Goal: Task Accomplishment & Management: Manage account settings

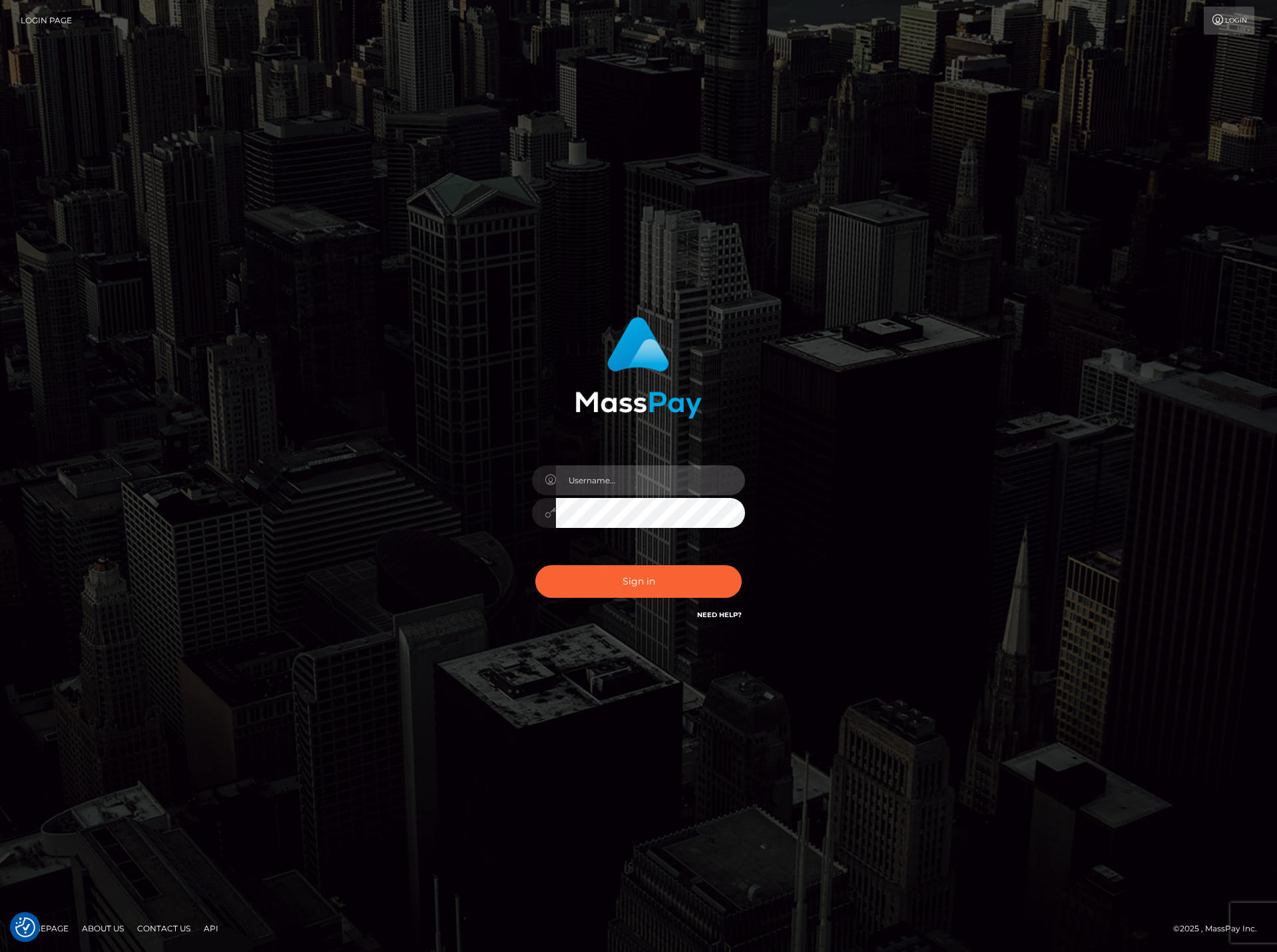
click at [597, 481] on input "text" at bounding box center [650, 480] width 189 height 30
paste input "DianaRangel"
type input "DianaRangel"
click at [618, 582] on button "Sign in" at bounding box center [638, 581] width 206 height 33
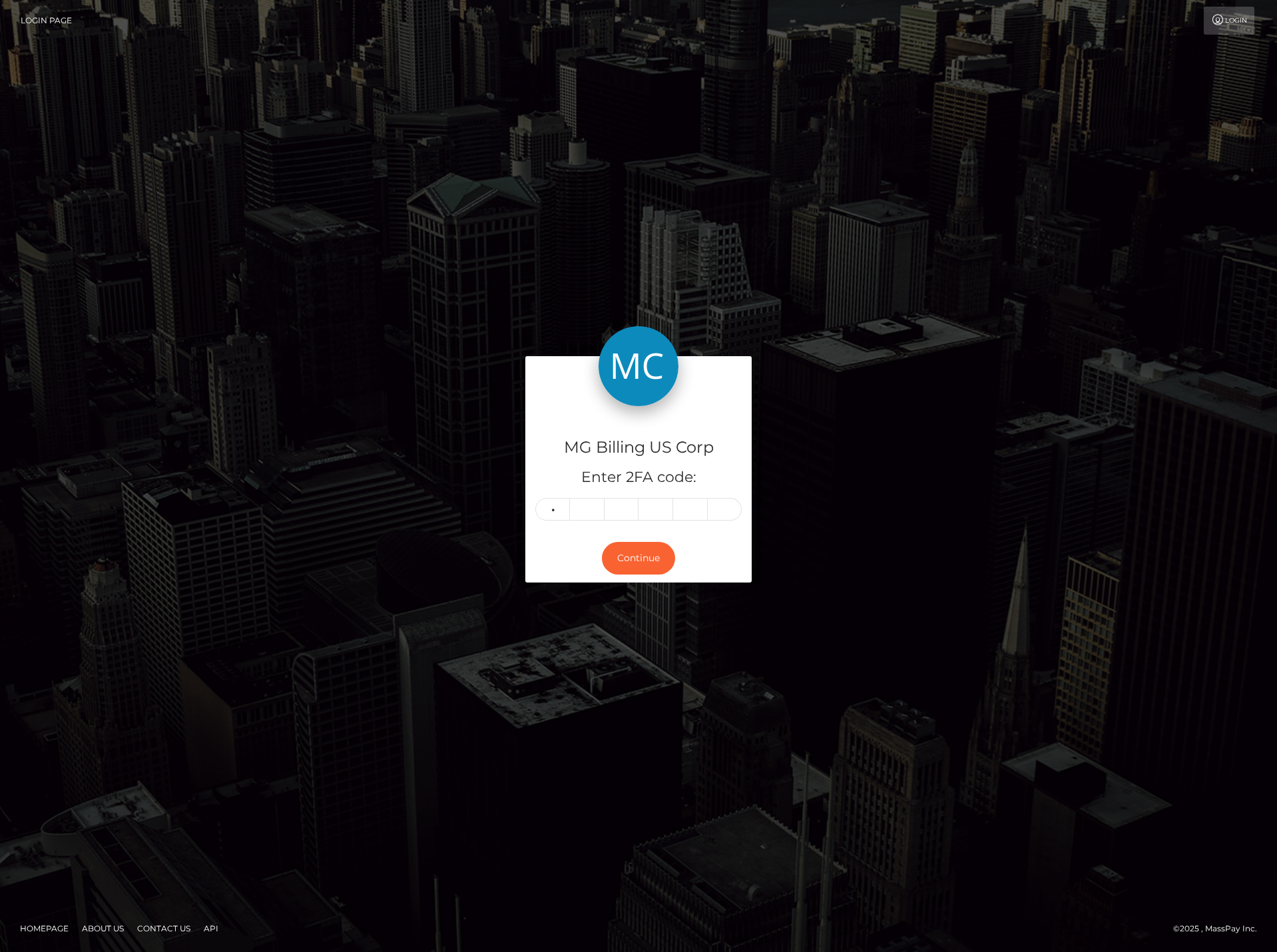
type input "0"
type input "1"
type input "9"
type input "1"
type input "7"
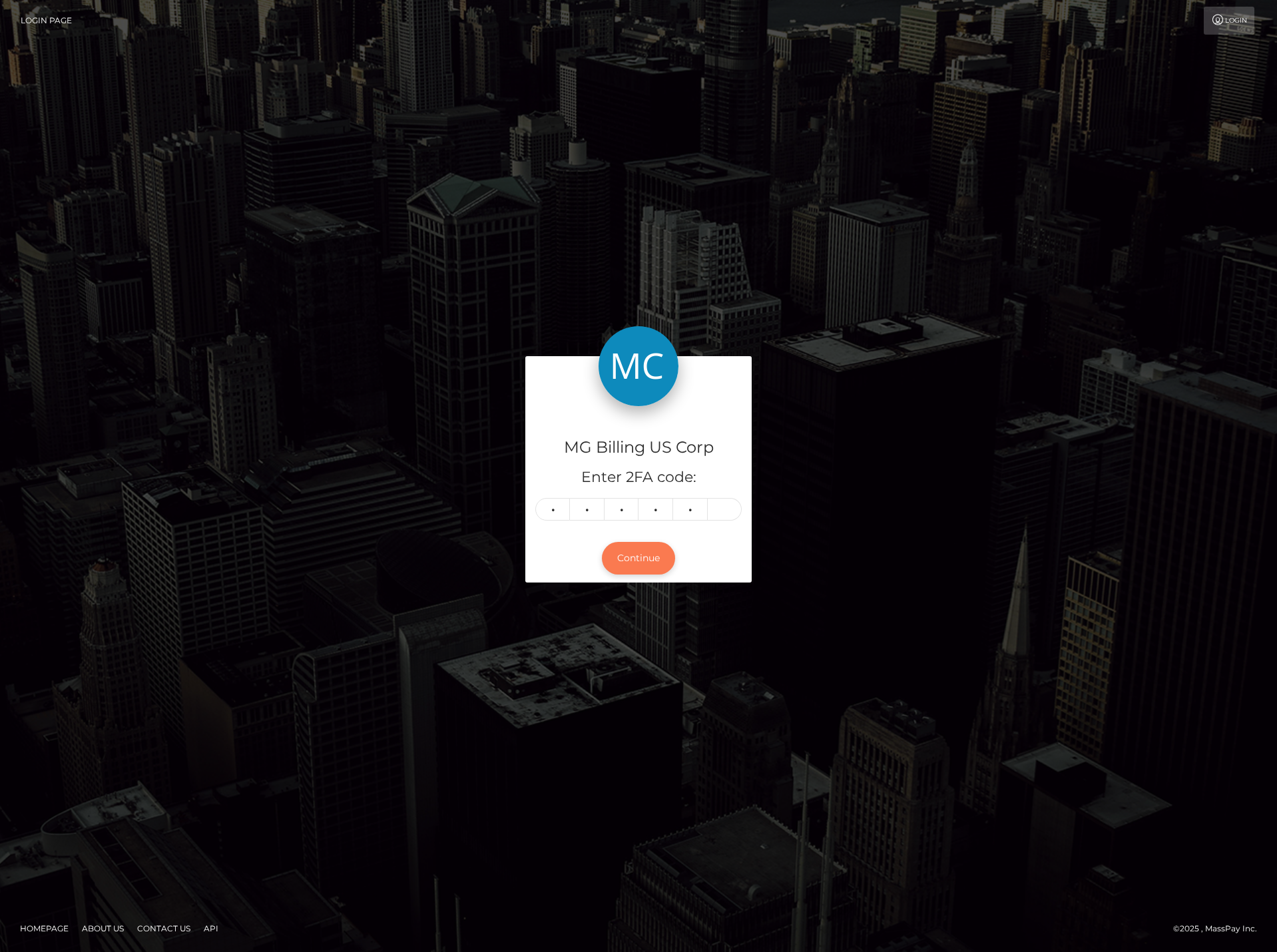
click at [638, 547] on button "Continue" at bounding box center [638, 558] width 73 height 33
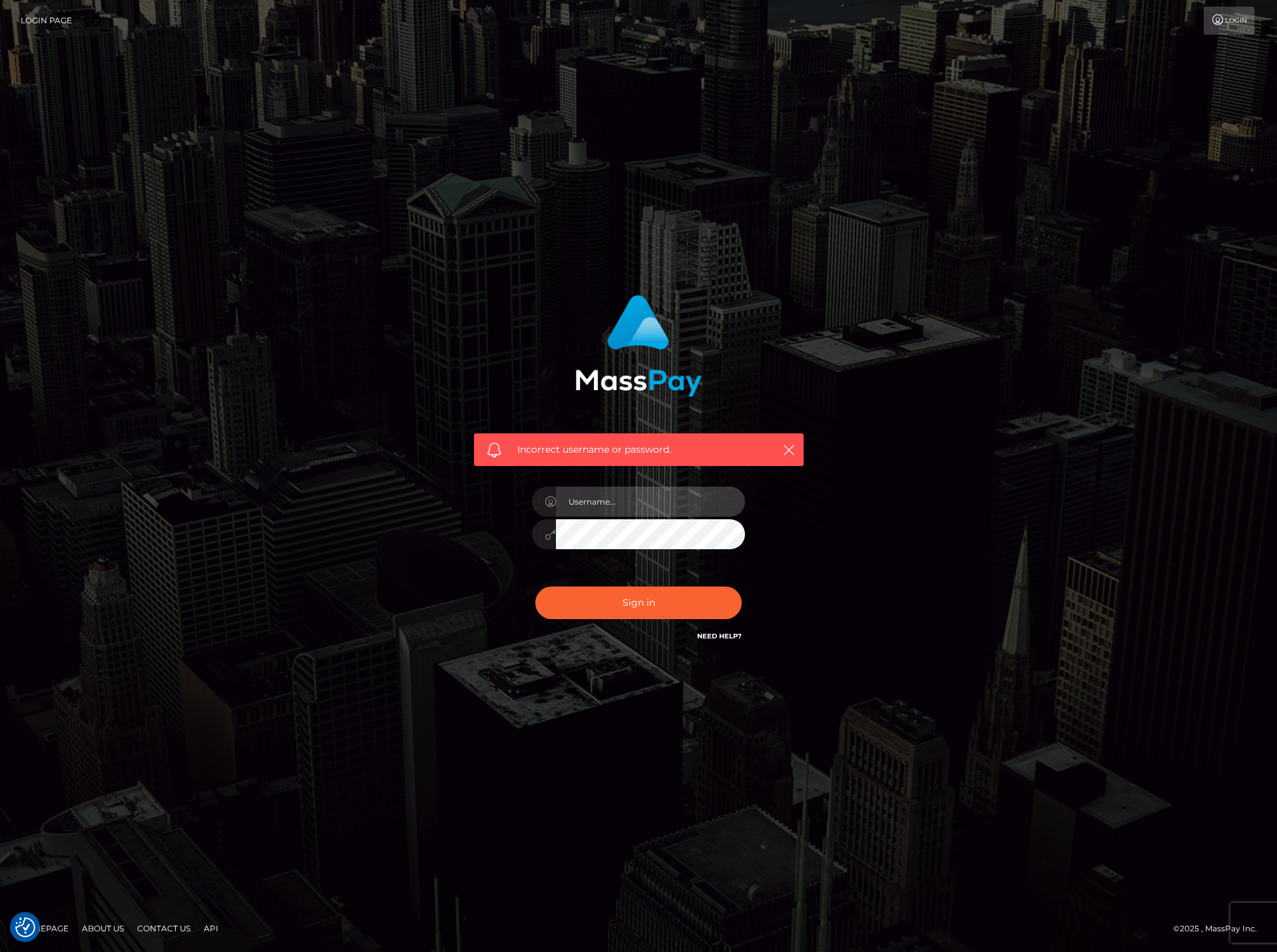
click at [594, 489] on input "text" at bounding box center [650, 502] width 189 height 30
paste input "DianaRangel"
type input "DianaRangel"
click at [637, 612] on button "Sign in" at bounding box center [638, 603] width 206 height 33
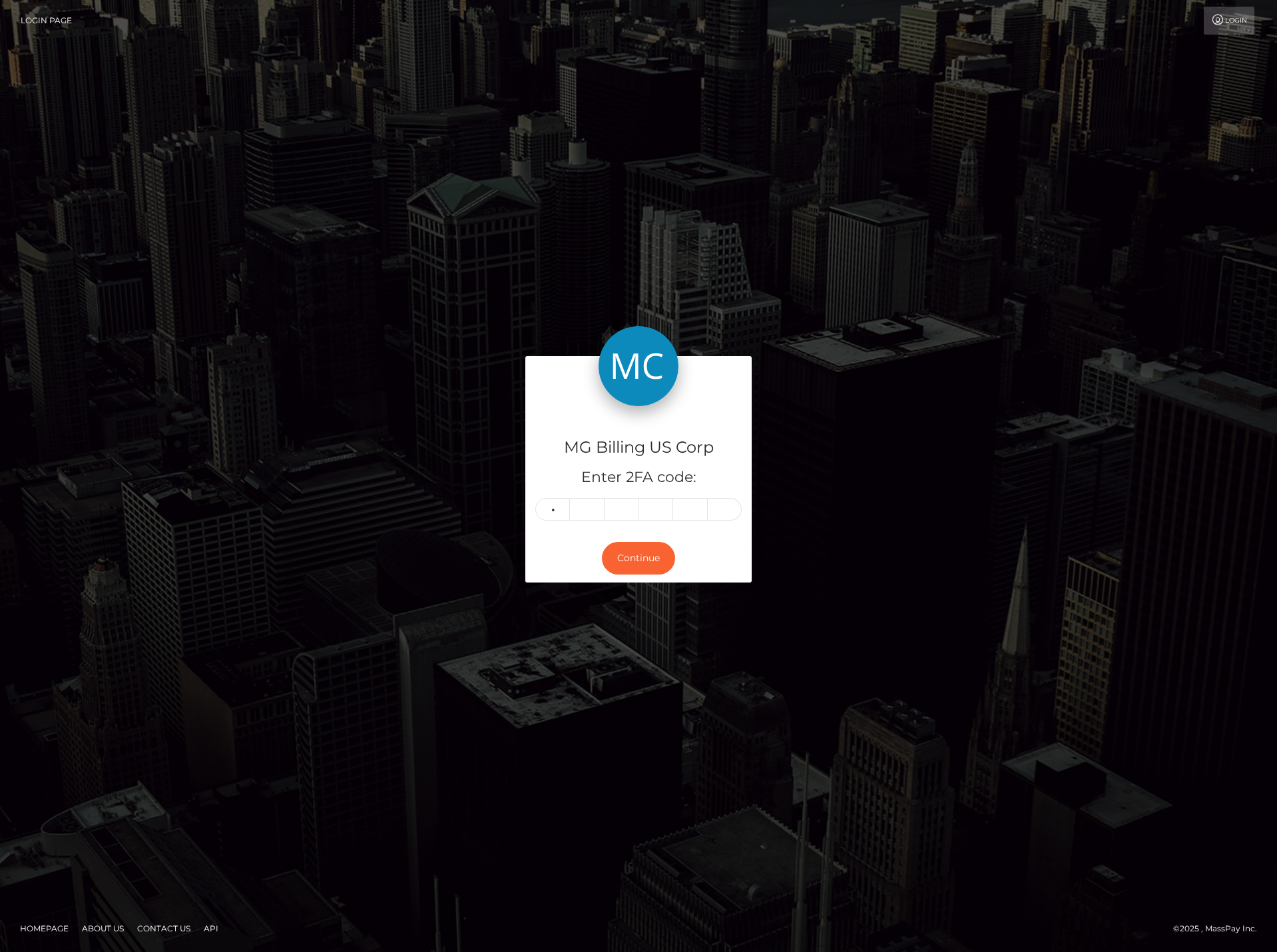
type input "1"
type input "9"
type input "7"
type input "3"
type input "8"
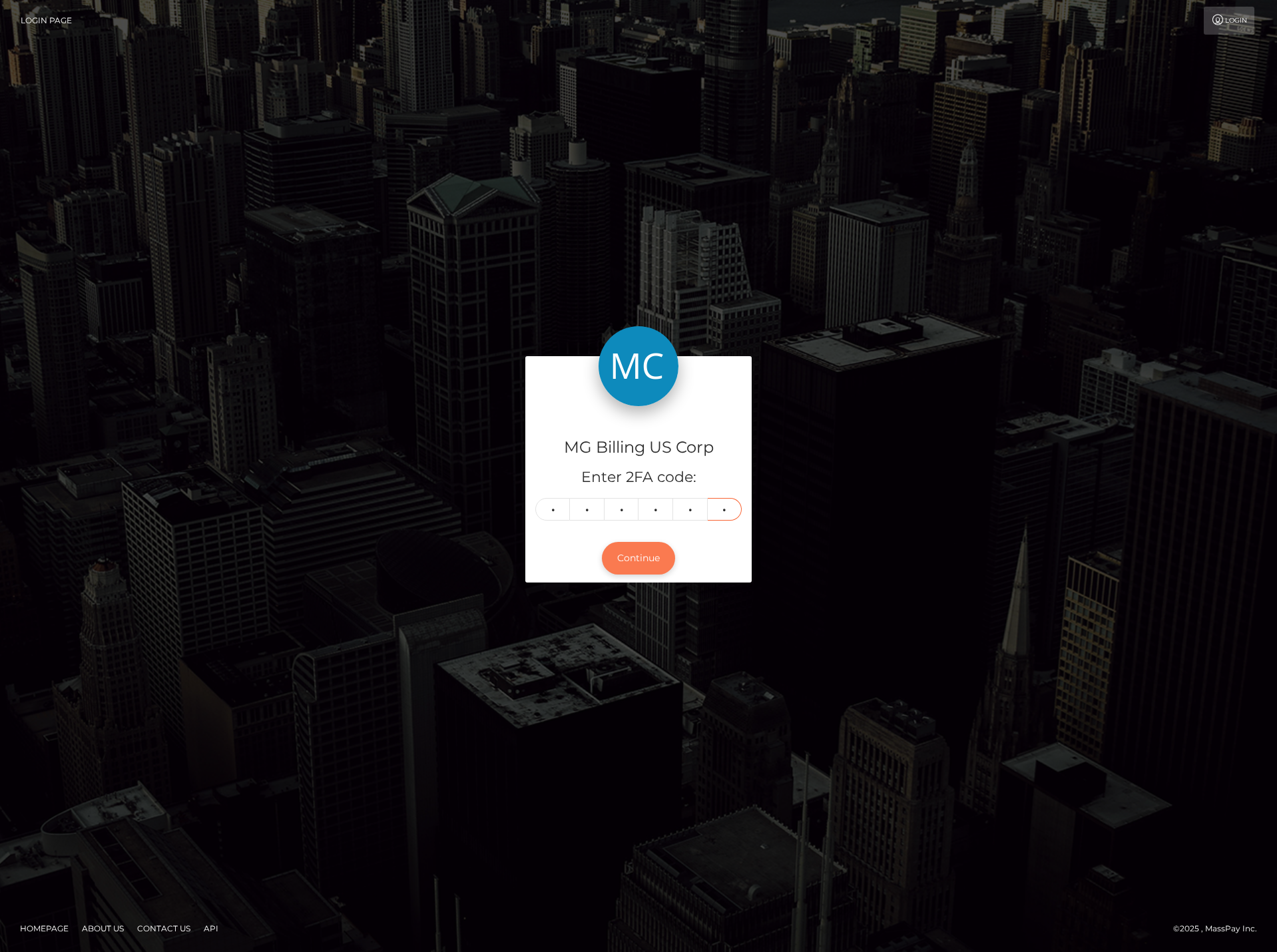
type input "8"
click at [661, 551] on button "Continue" at bounding box center [638, 558] width 73 height 33
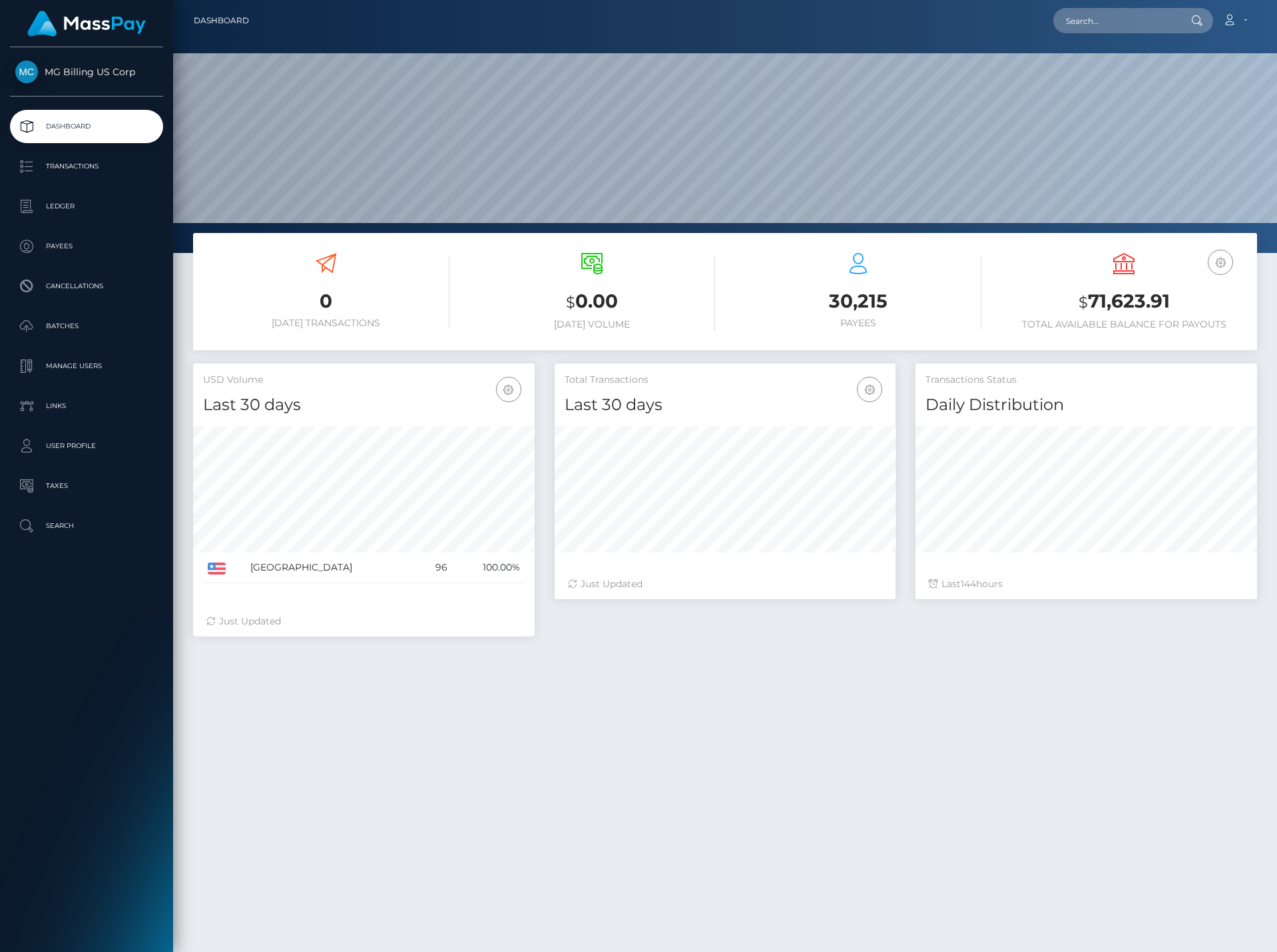
scroll to position [236, 341]
click at [80, 366] on p "Manage Users" at bounding box center [86, 366] width 142 height 20
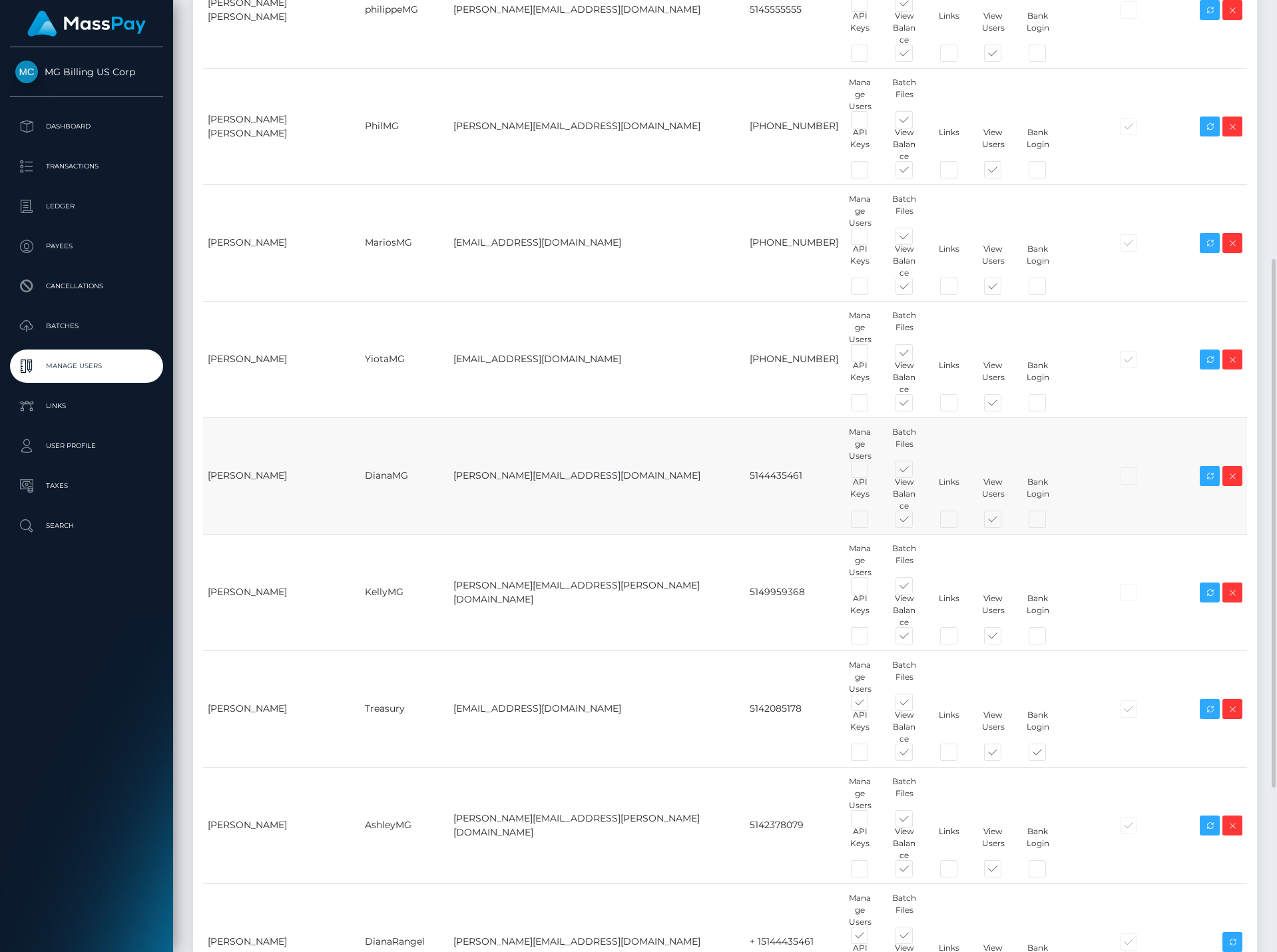
scroll to position [762, 0]
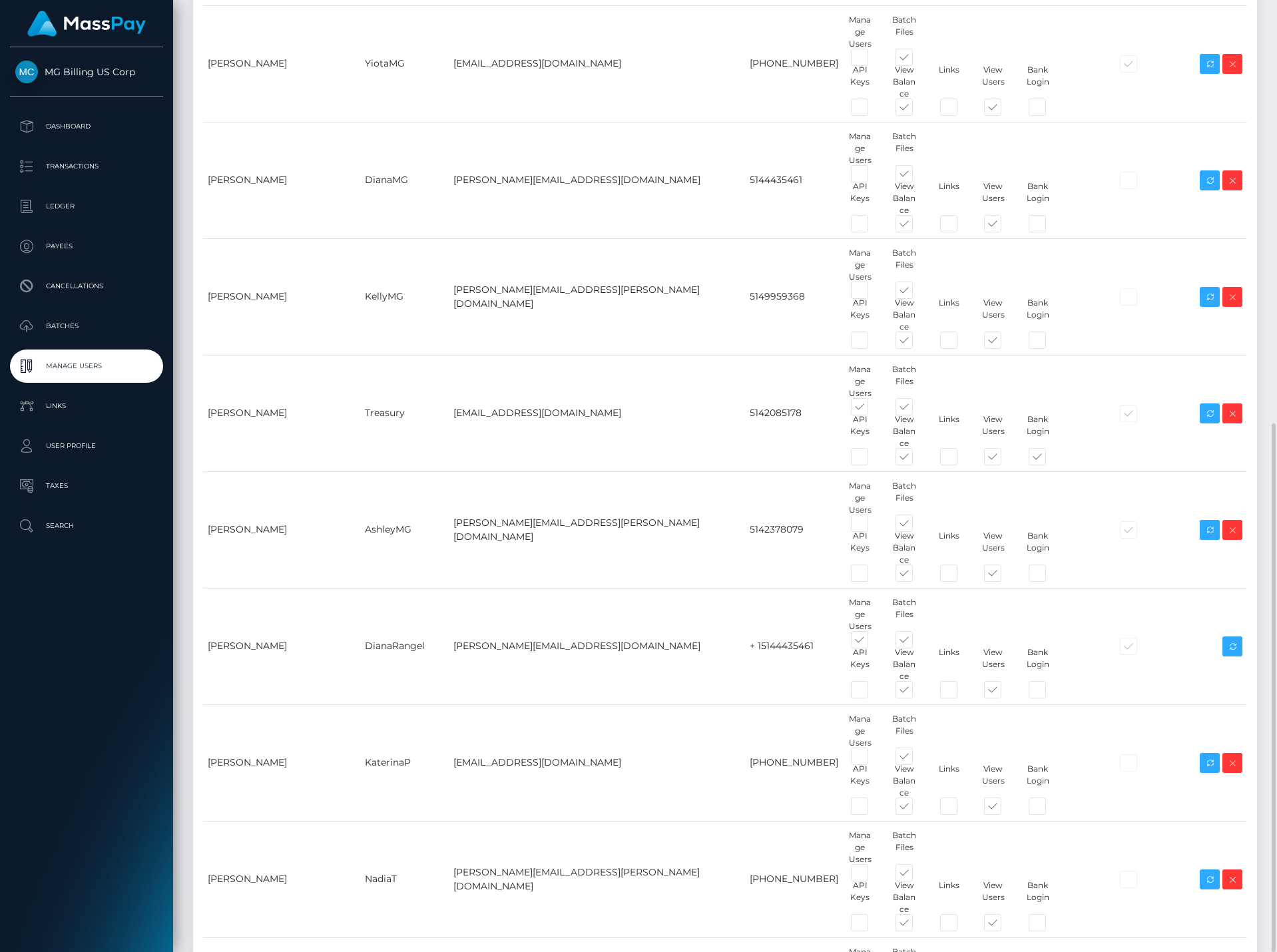
drag, startPoint x: 727, startPoint y: 746, endPoint x: 657, endPoint y: 760, distance: 71.4
copy tr "[PHONE_NUMBER]"
drag, startPoint x: 600, startPoint y: 742, endPoint x: 450, endPoint y: 745, distance: 150.0
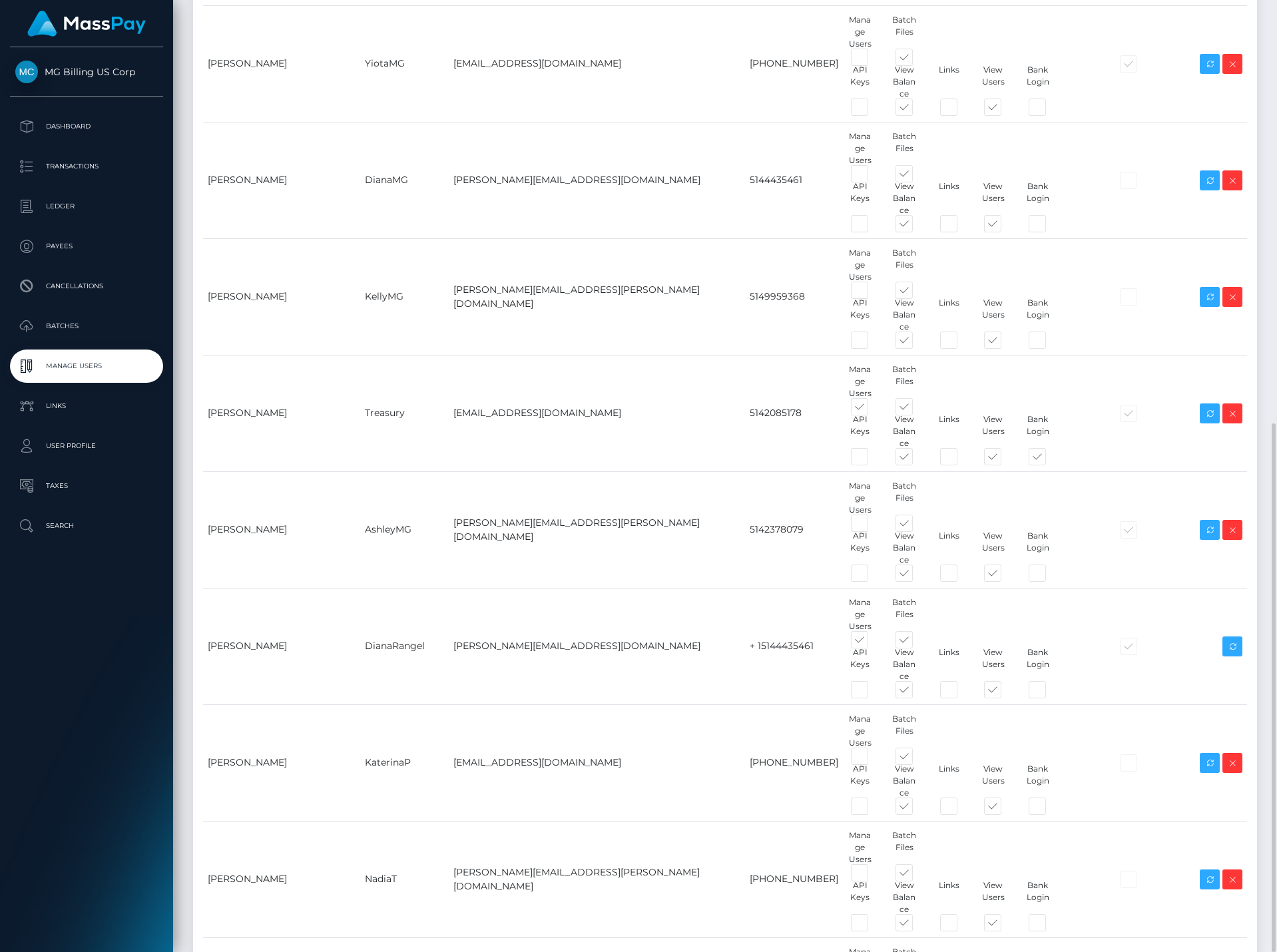
copy td "Nataliya.Khaustova@aylo.com"
drag, startPoint x: 414, startPoint y: 745, endPoint x: 214, endPoint y: 756, distance: 200.3
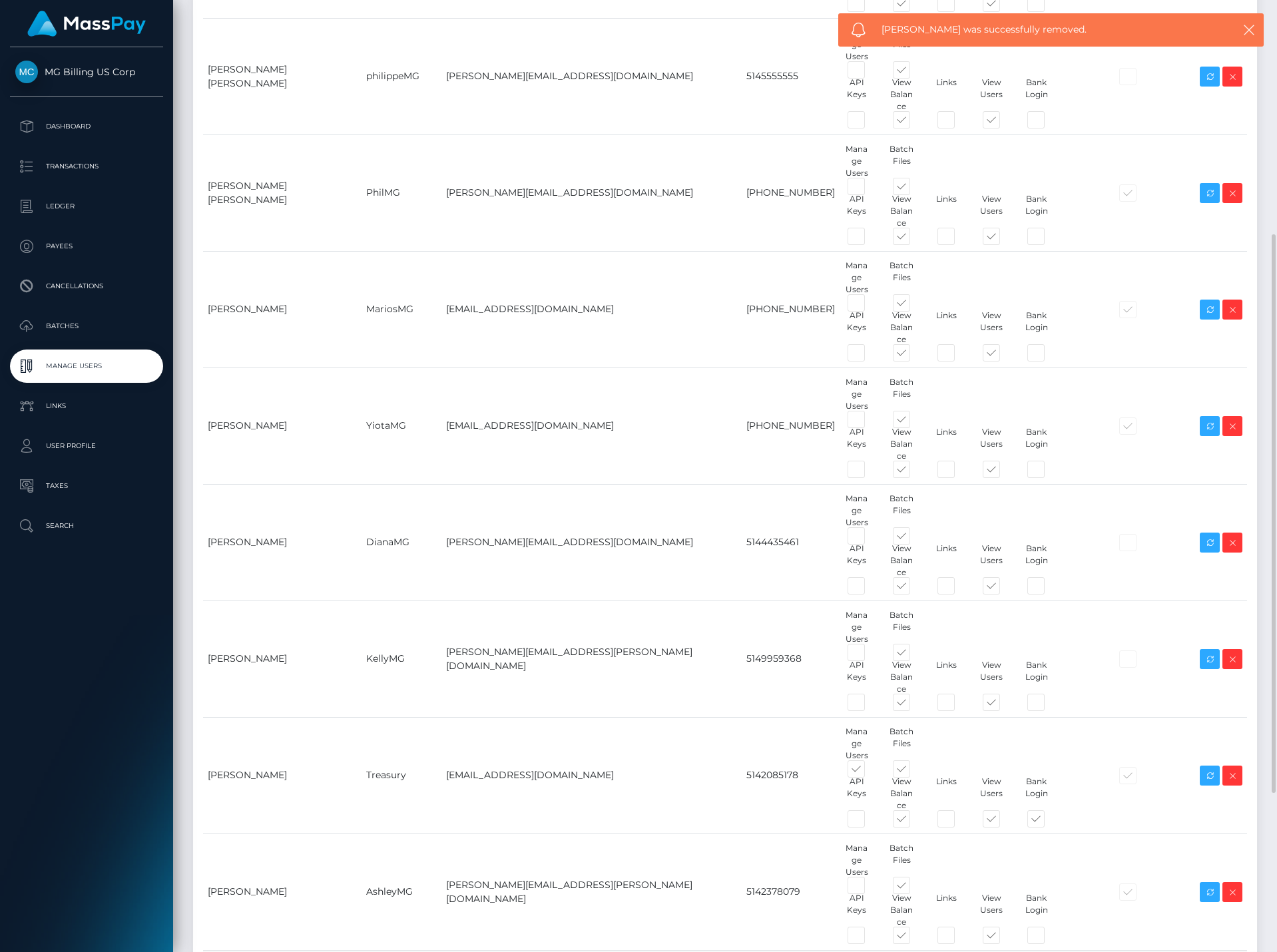
scroll to position [669, 0]
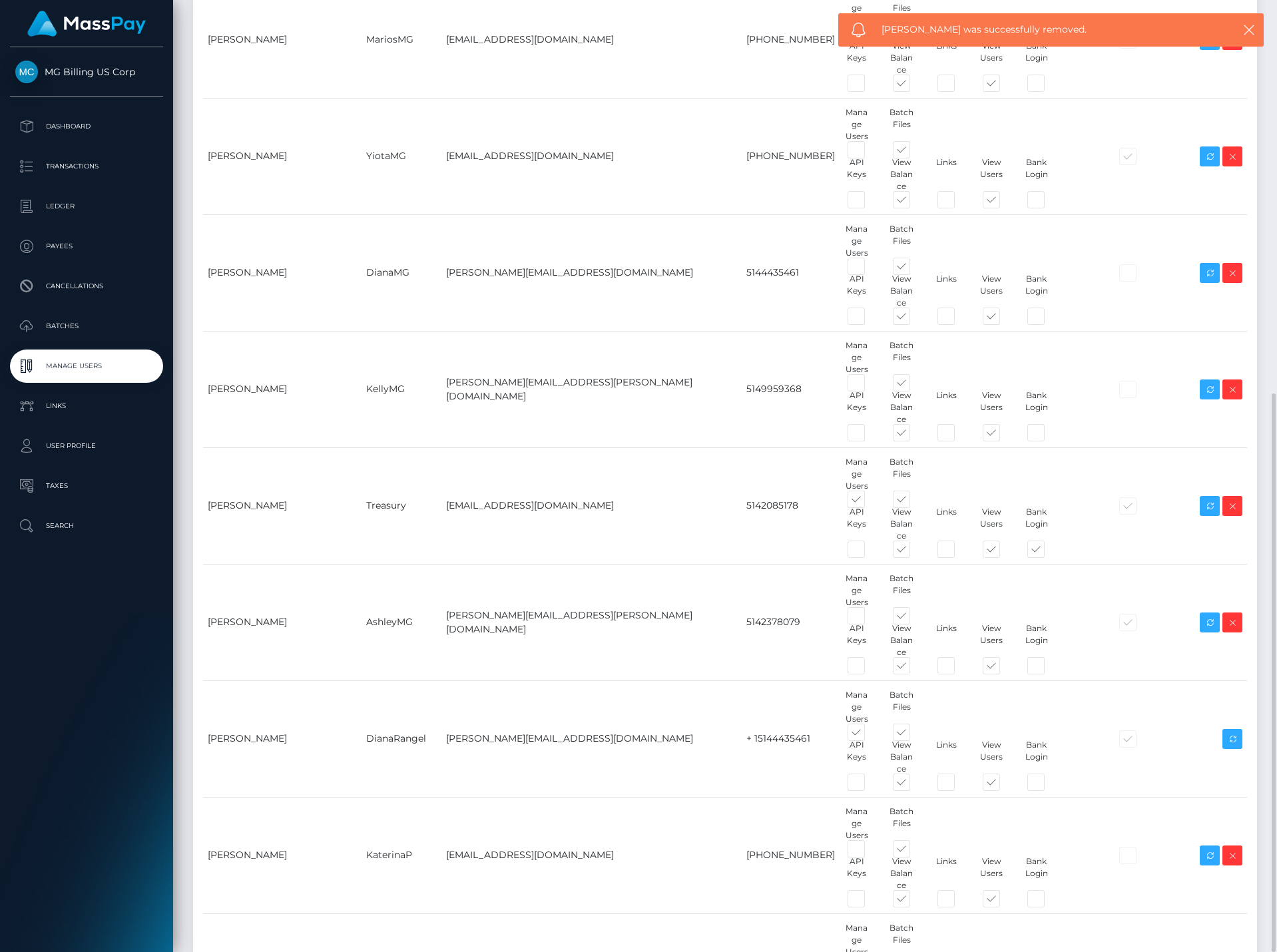
type input "[PERSON_NAME]"
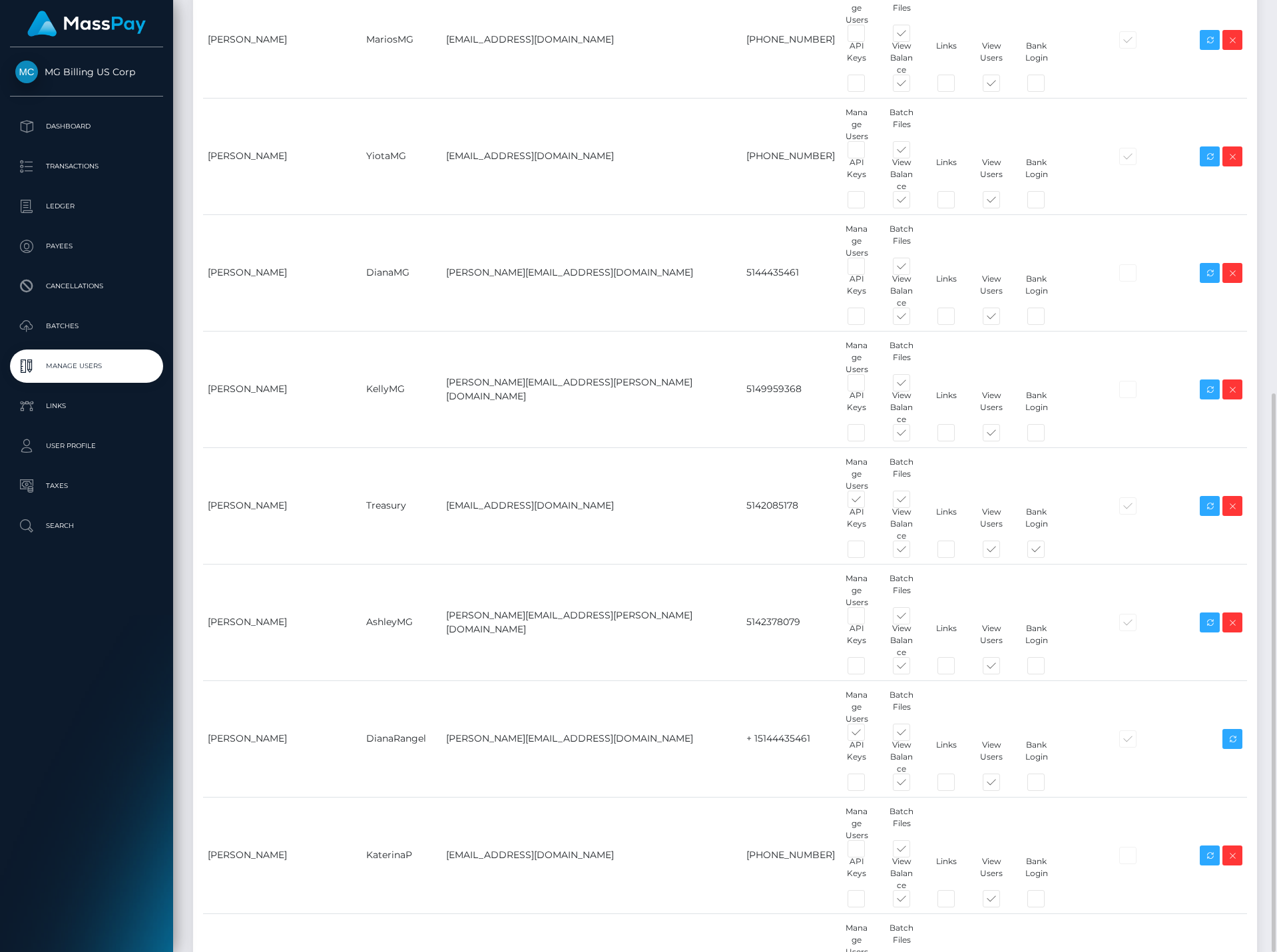
paste input "[PERSON_NAME][EMAIL_ADDRESS][DOMAIN_NAME]"
type input "[PERSON_NAME][EMAIL_ADDRESS][DOMAIN_NAME]"
paste input "438-504-1890"
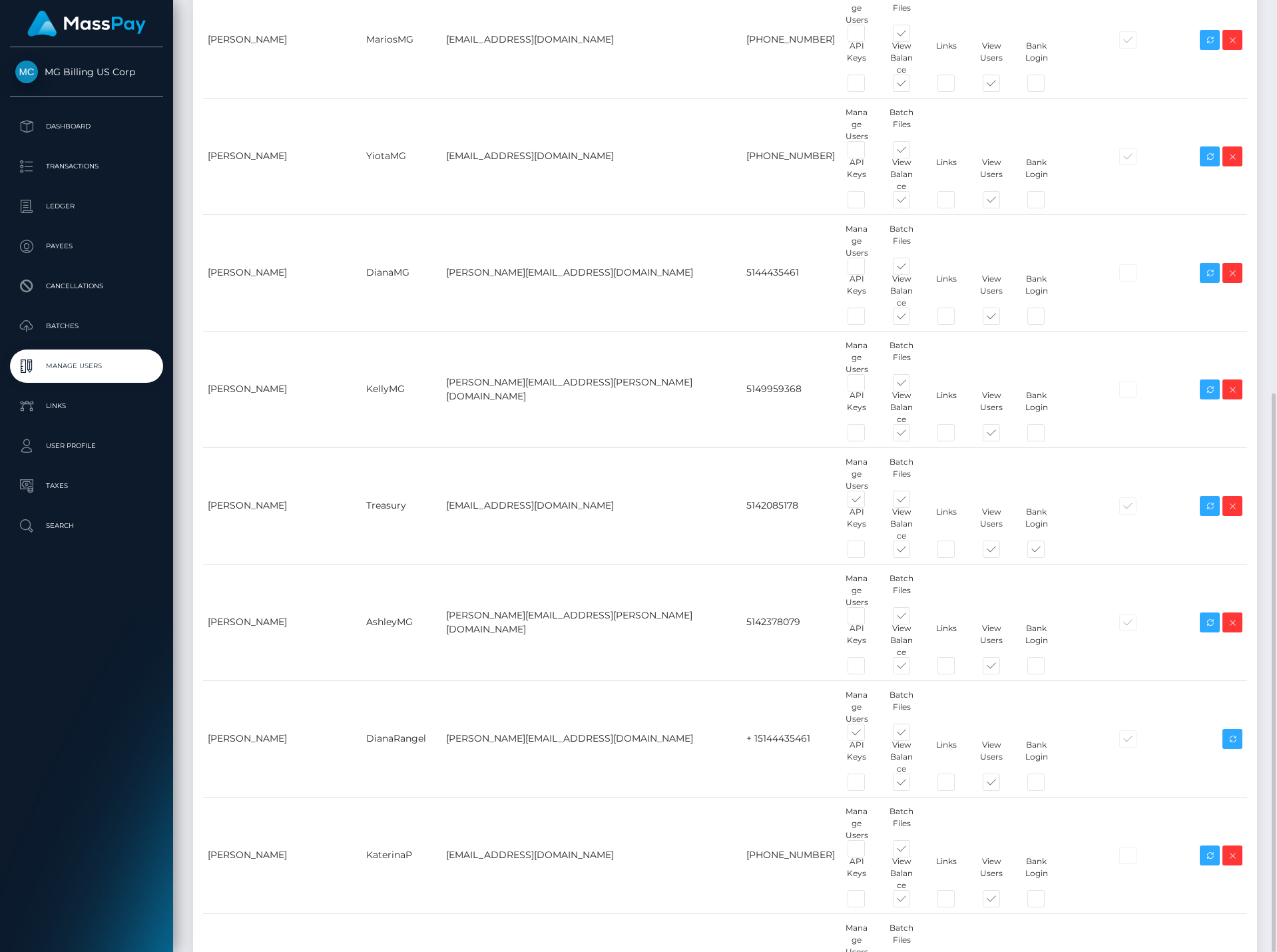
type input "4385041890"
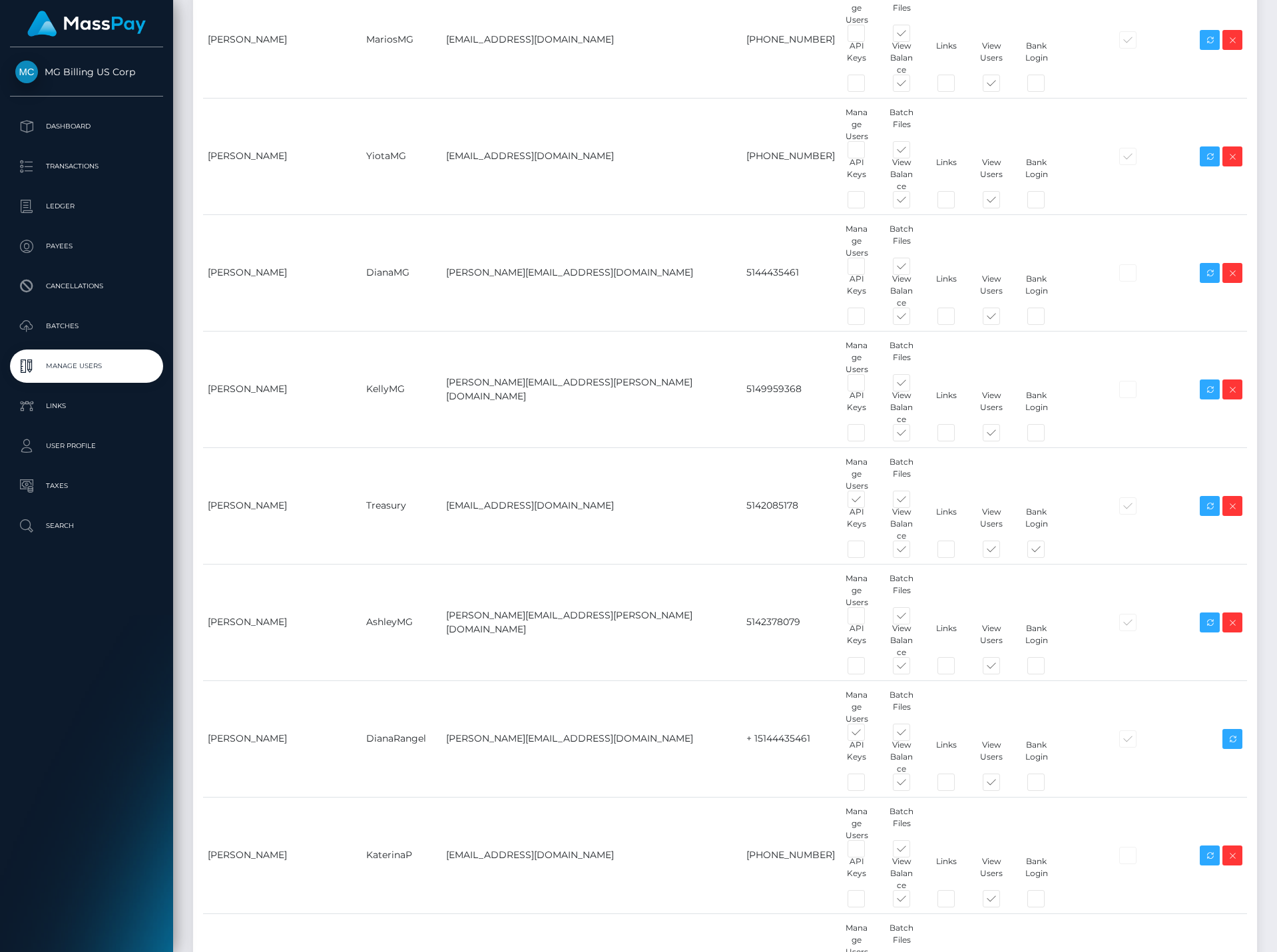
paste input "Nataliya"
type input "Nataliya"
paste input "Khaustova"
type input "Khaustova"
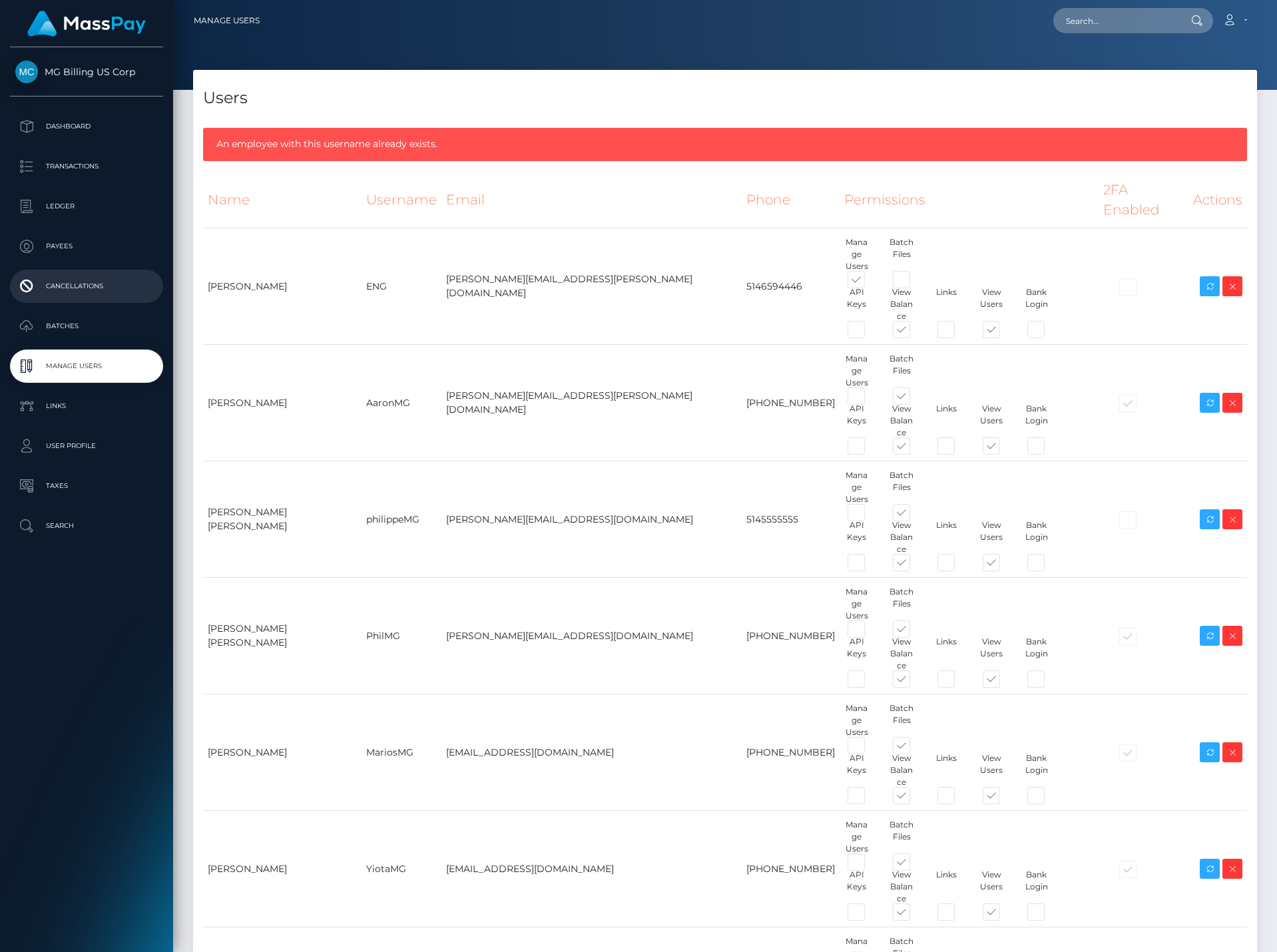
click at [90, 286] on p "Cancellations" at bounding box center [86, 286] width 142 height 20
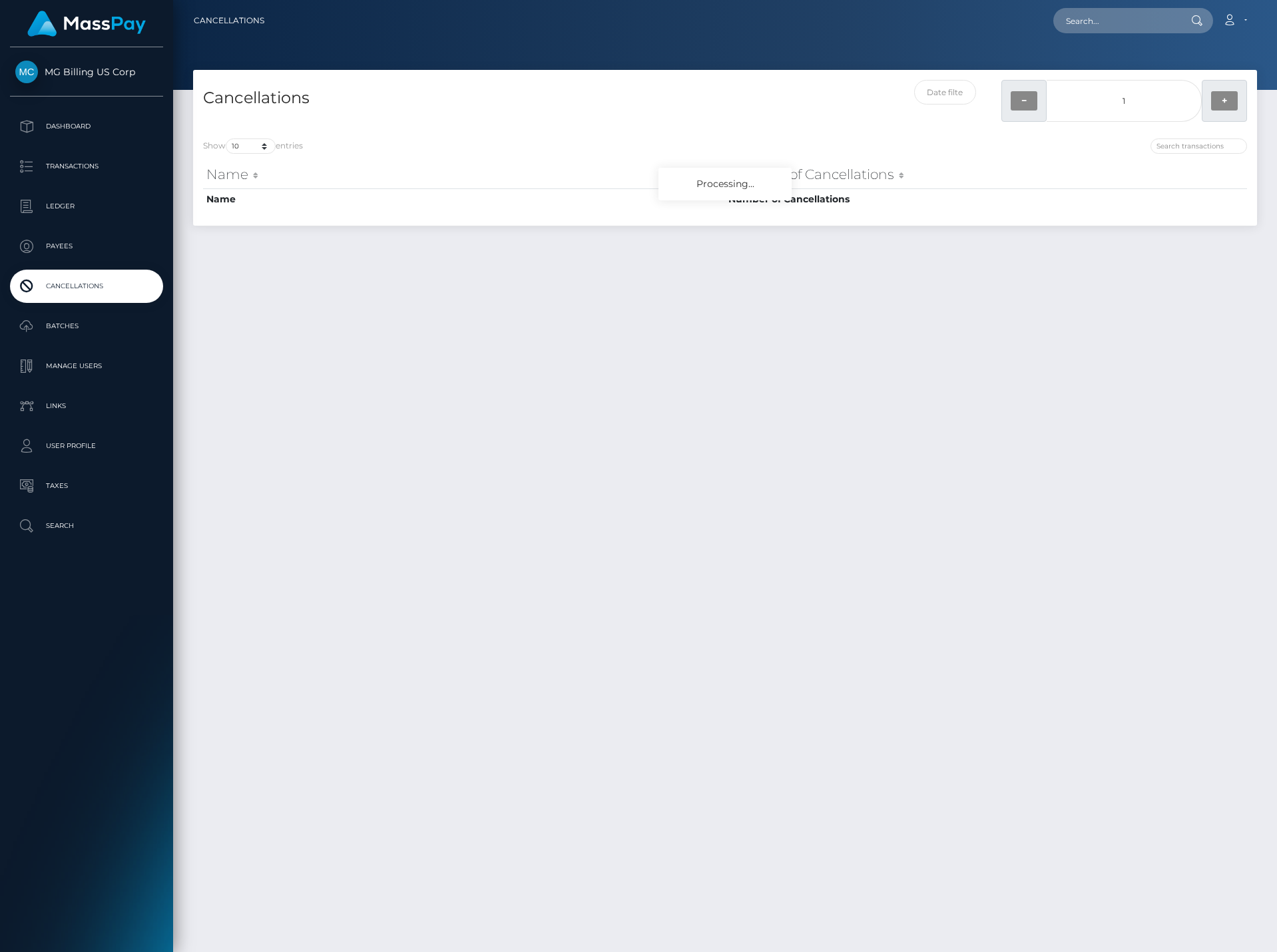
click at [76, 368] on p "Manage Users" at bounding box center [86, 366] width 142 height 20
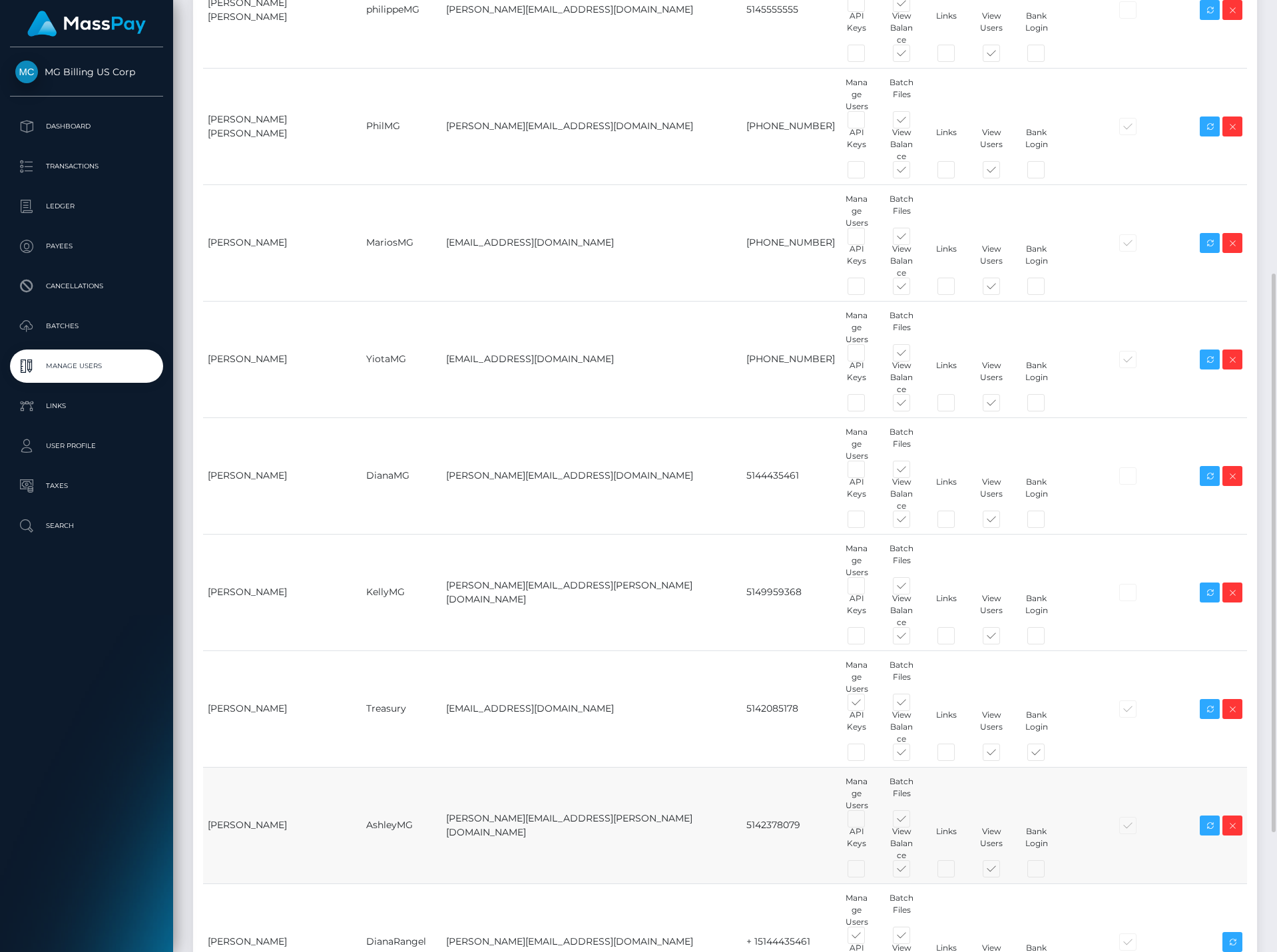
scroll to position [669, 0]
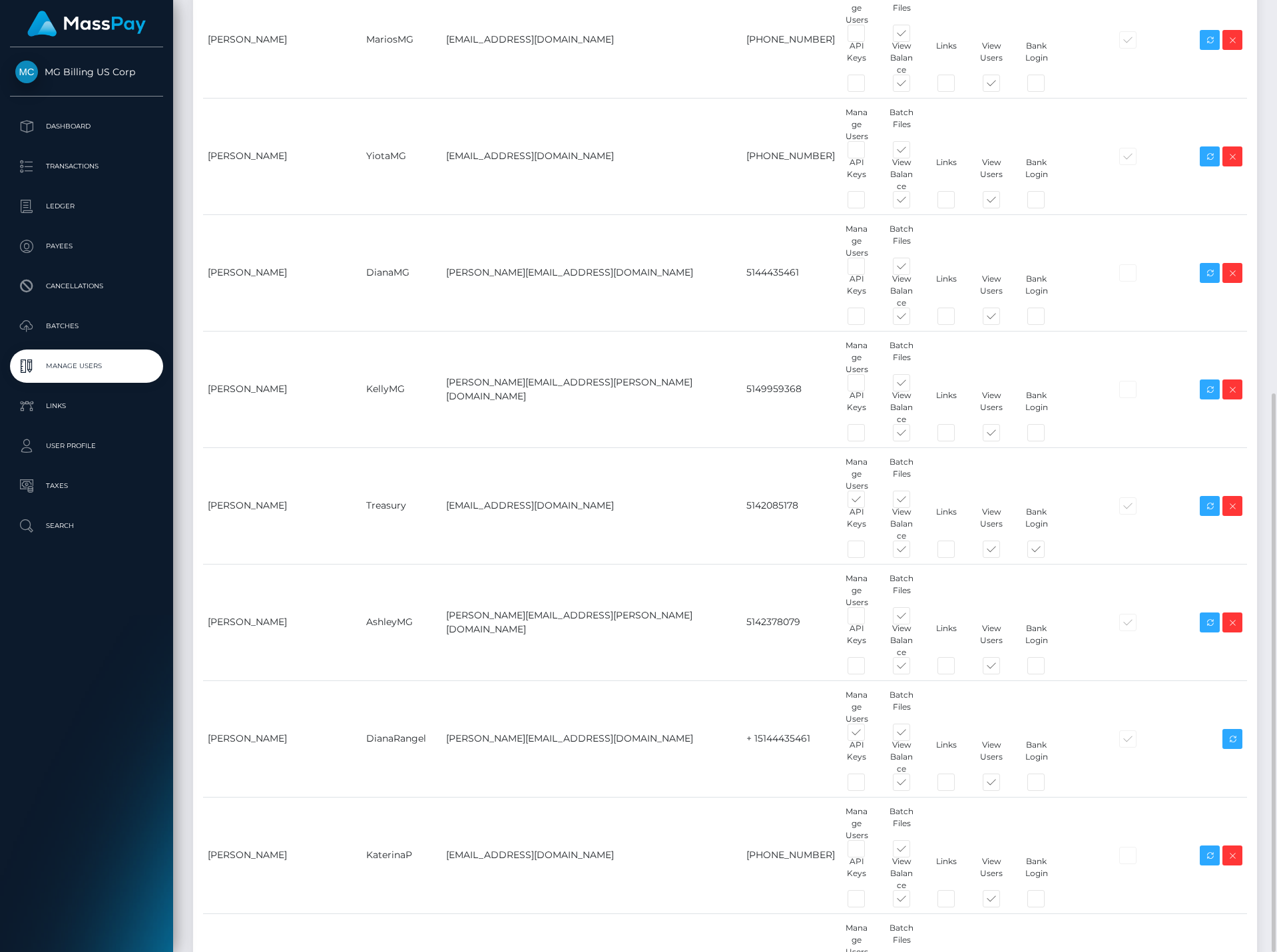
type input "NataliyaKa"
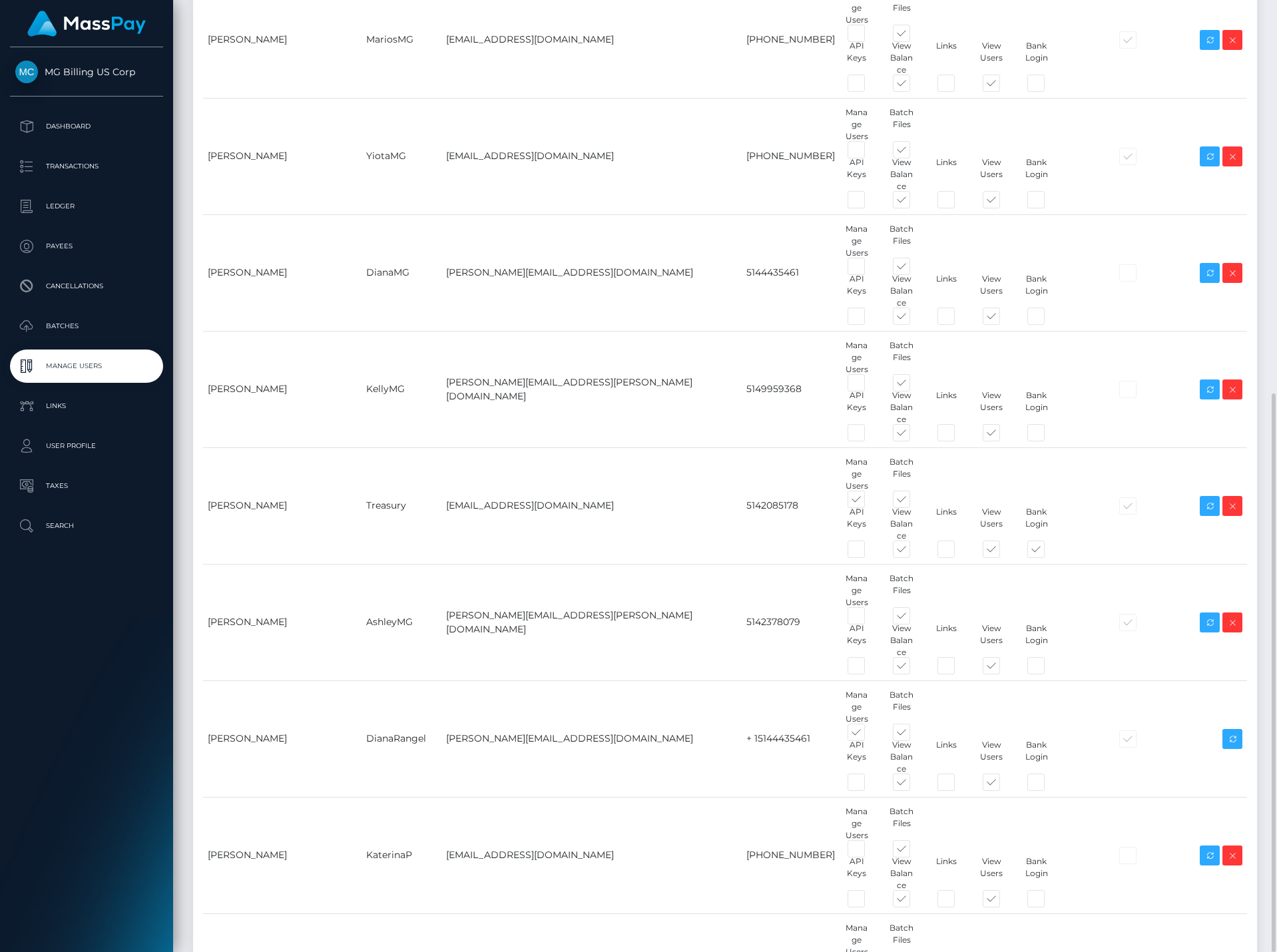
paste input "Nataliya.Khaustova@aylo.com"
type input "Nataliya.Khaustova@aylo.com"
paste input "438-504-1890"
drag, startPoint x: 601, startPoint y: 814, endPoint x: 619, endPoint y: 934, distance: 121.3
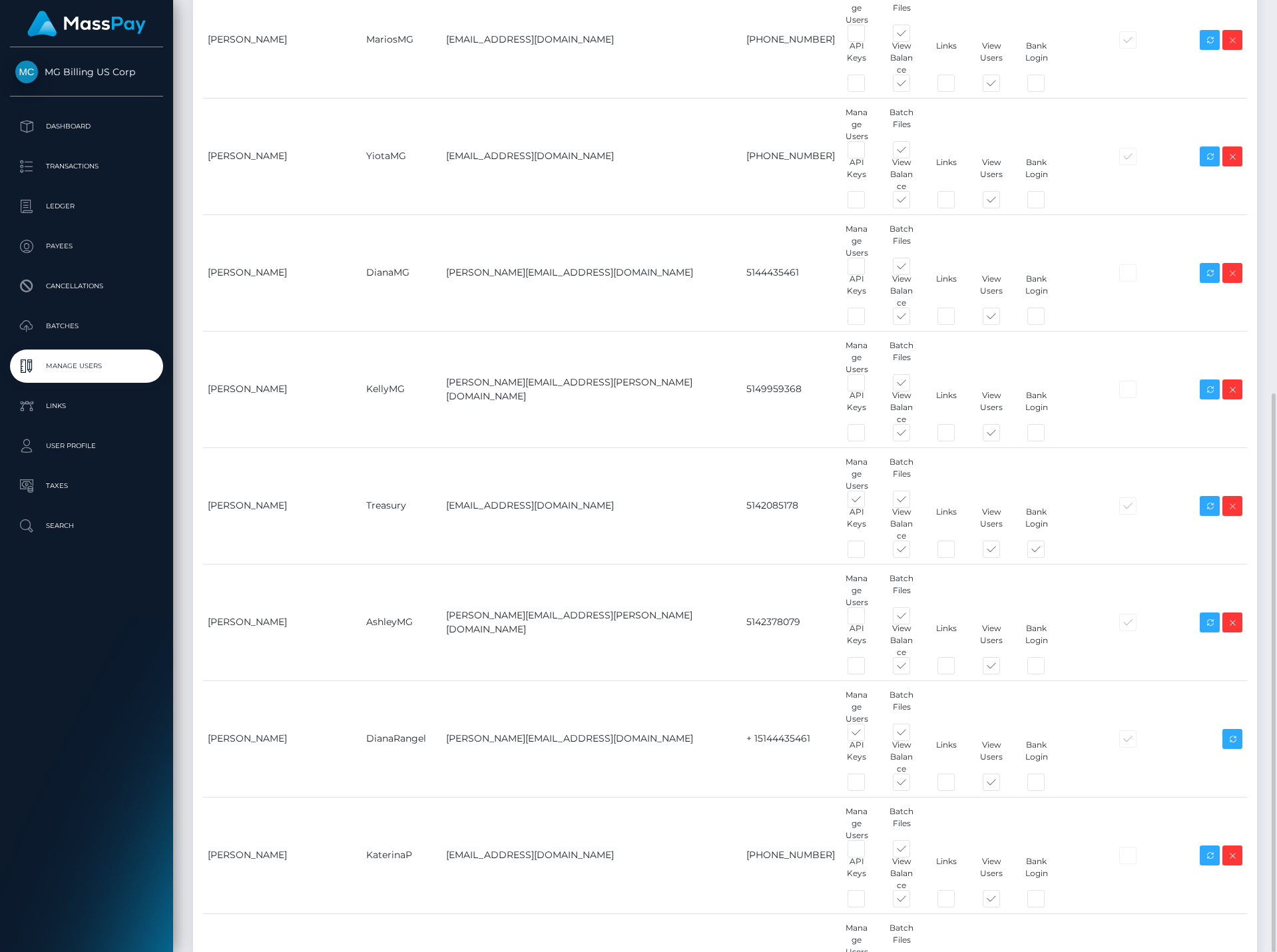
type input "4385041890"
paste input "Nataliya"
type input "Nataliya"
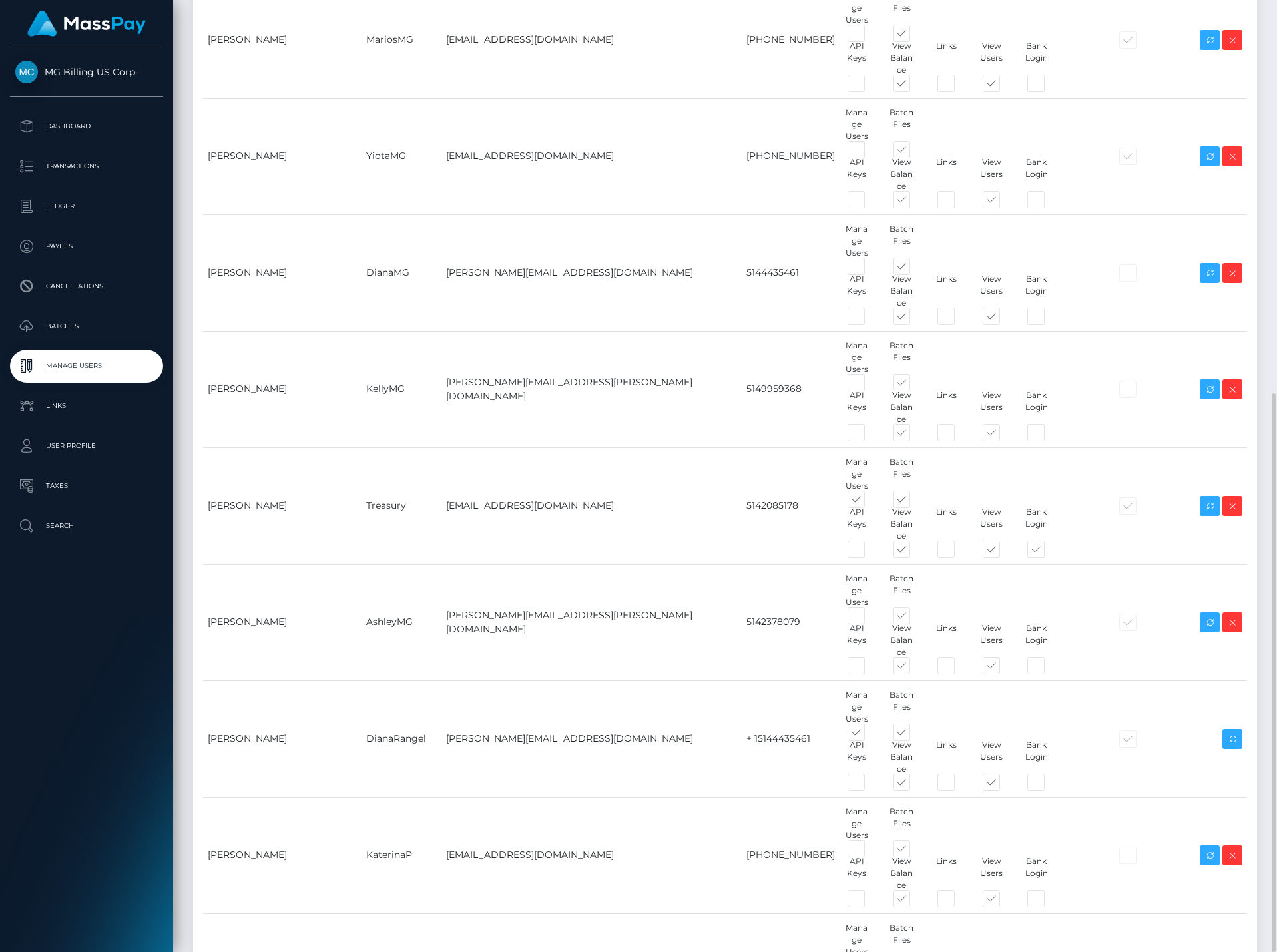
paste input "Khaustova"
type input "Khaustova"
click at [253, 877] on div "Users Name Username Email Phone Permissions 2FA Enabled Actions Add" at bounding box center [725, 321] width 1084 height 1841
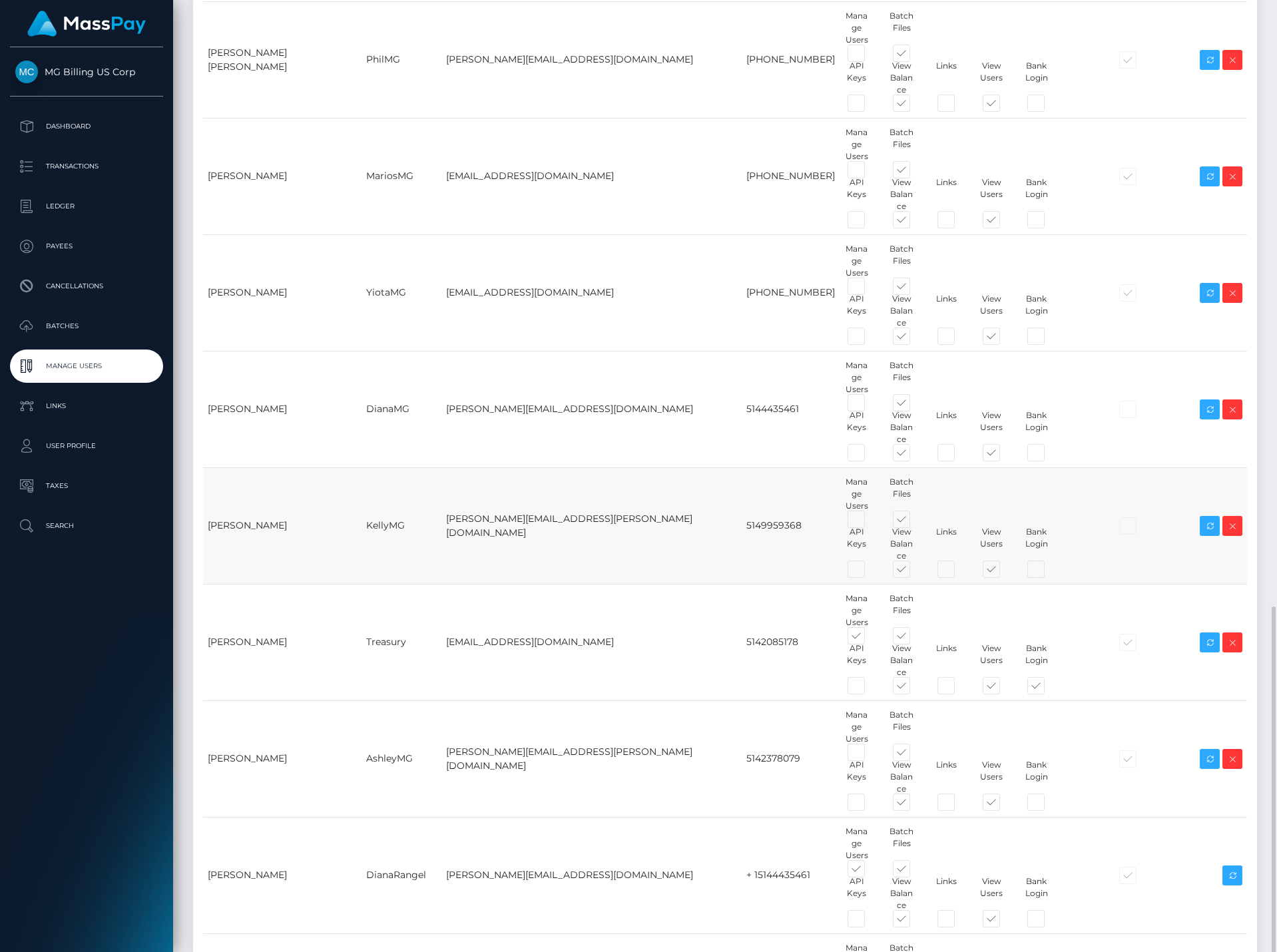
scroll to position [762, 0]
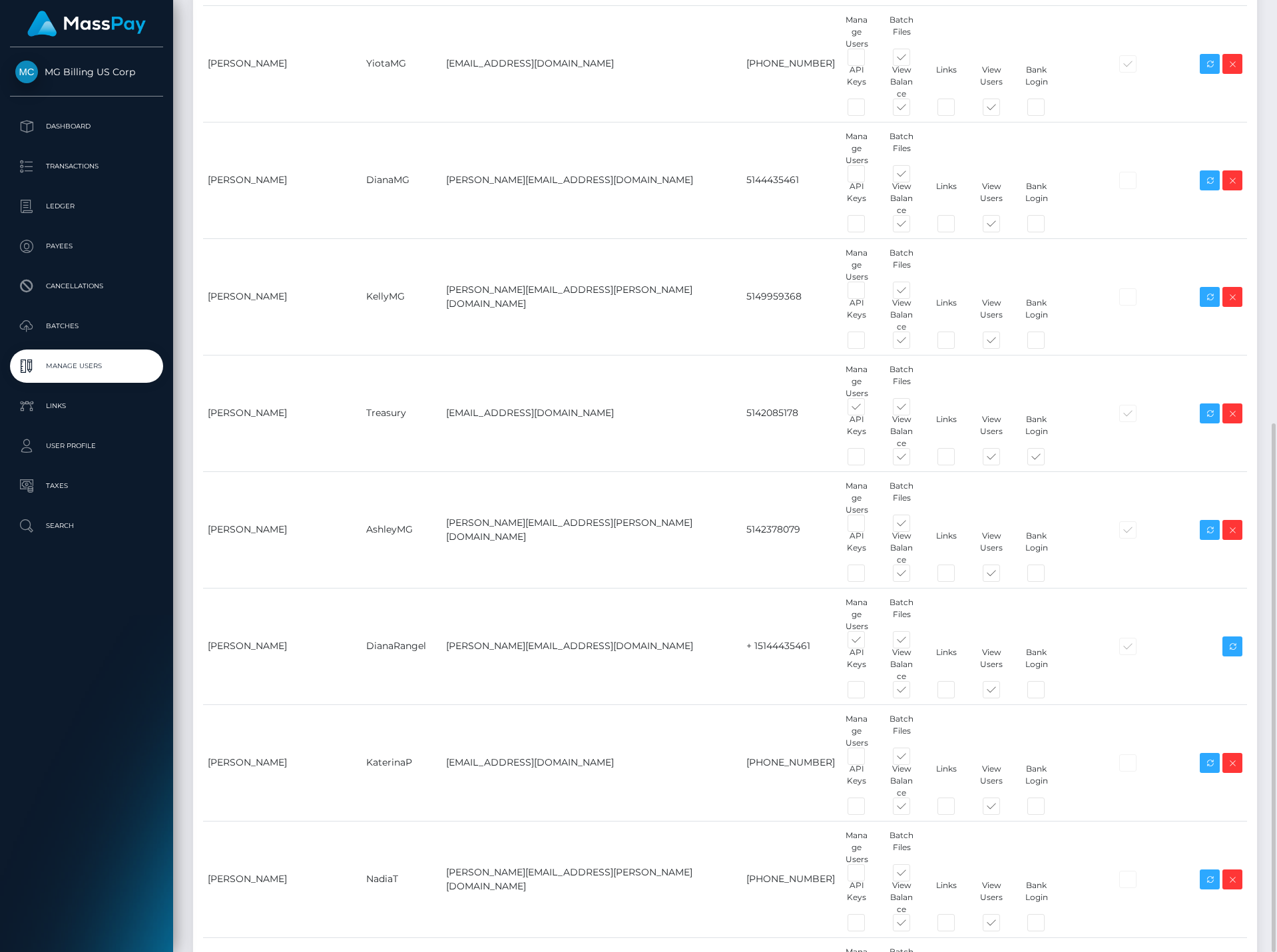
checkbox input "false"
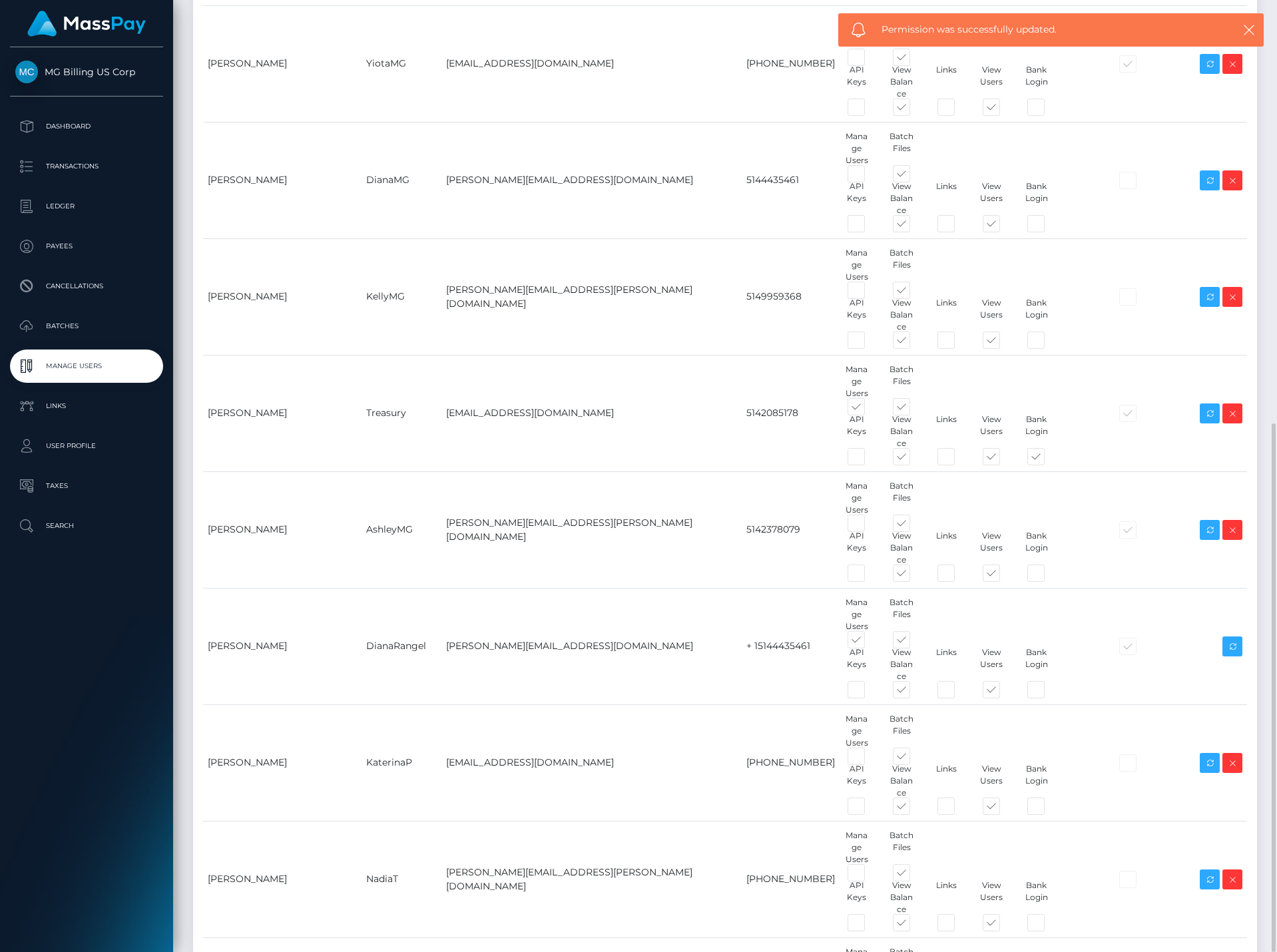
checkbox input "false"
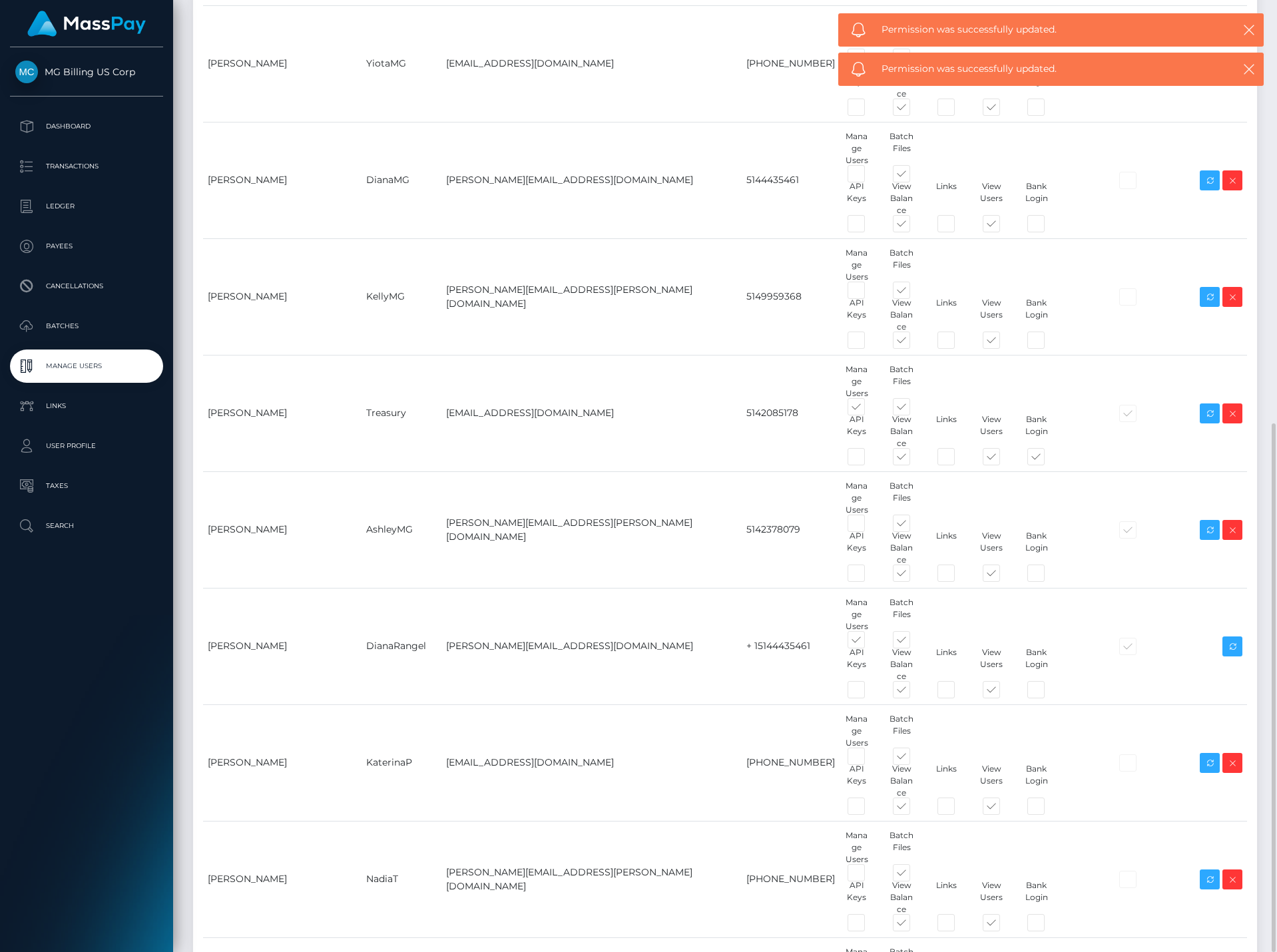
checkbox input "false"
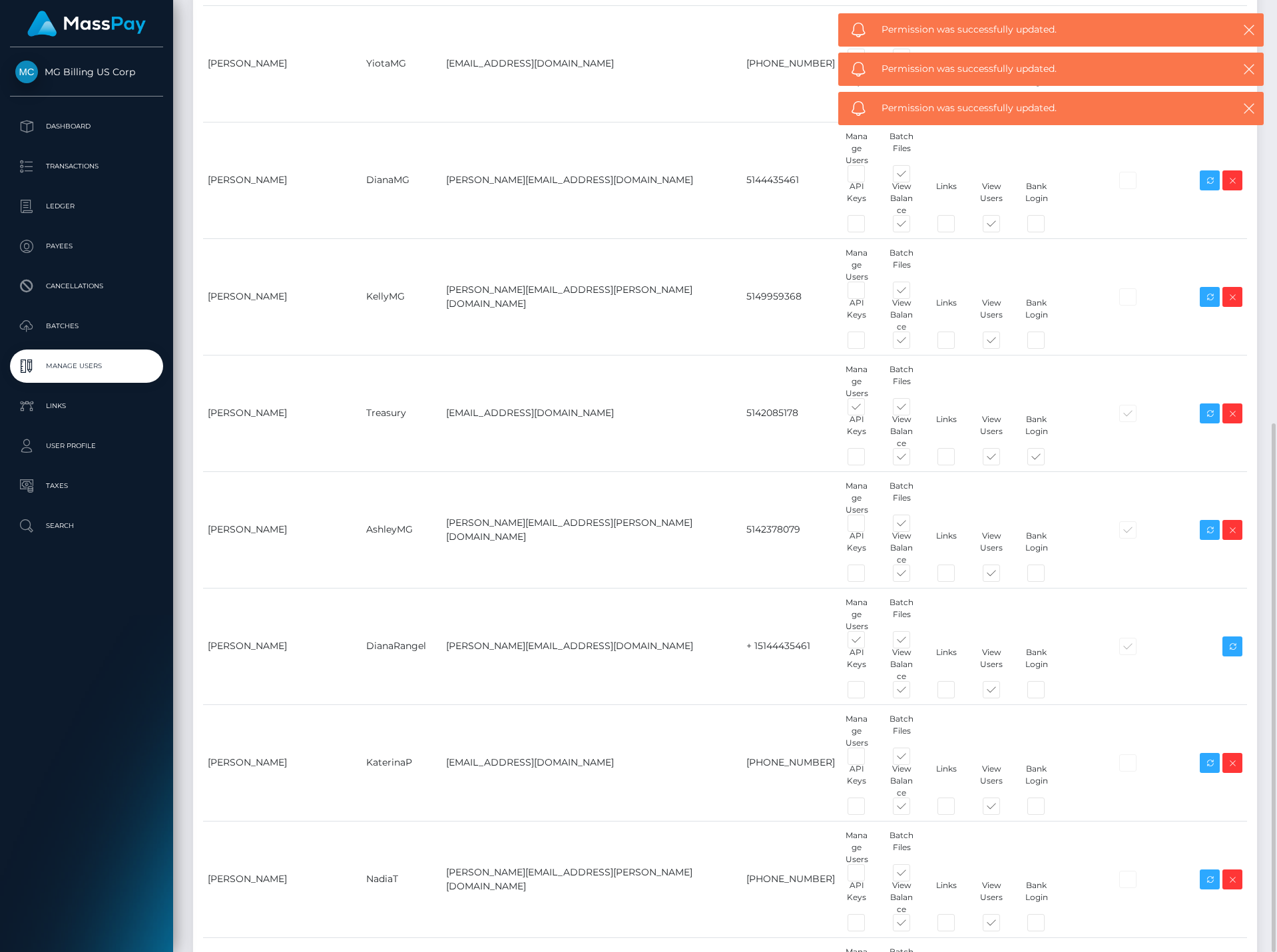
checkbox input "false"
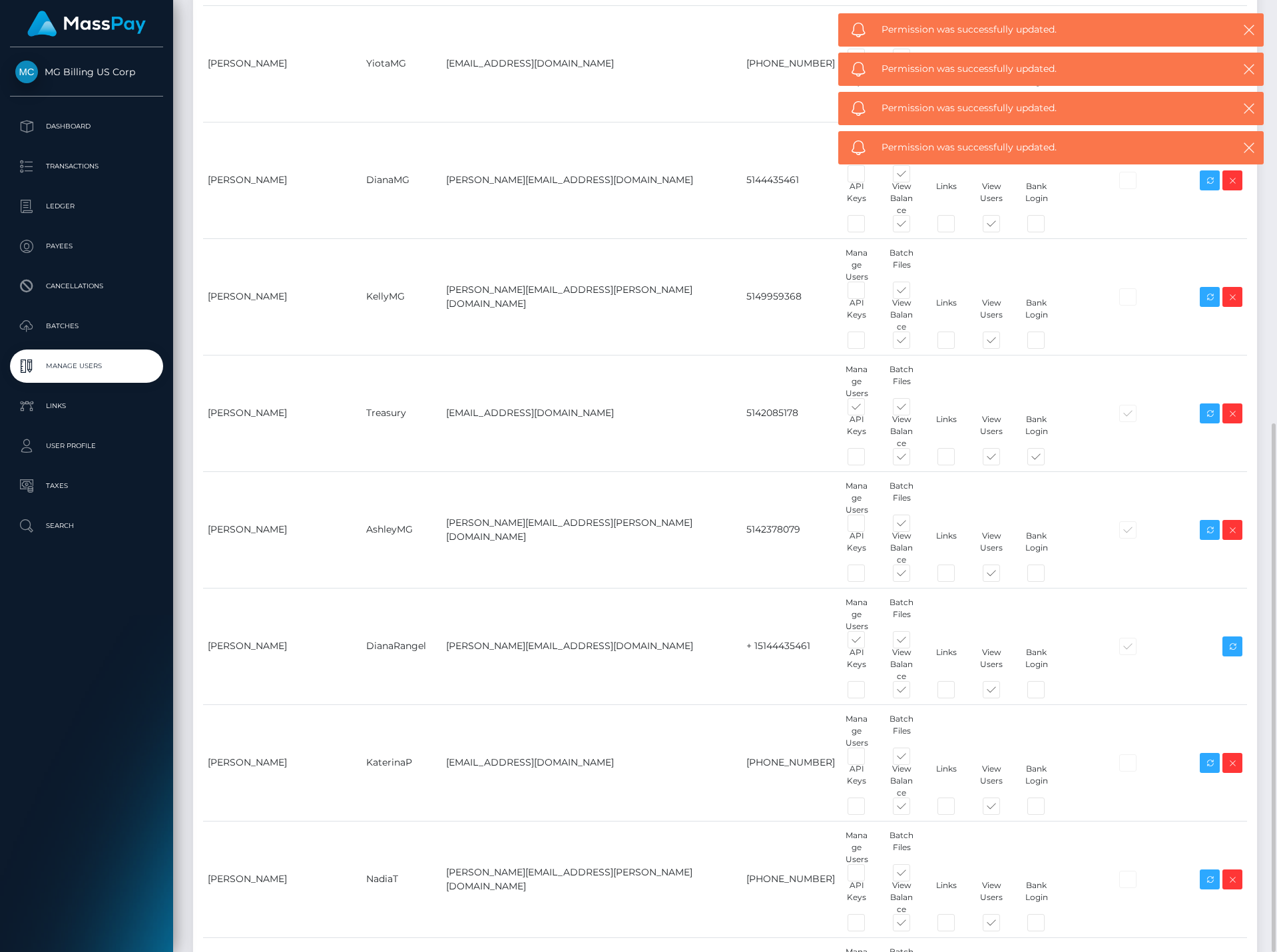
drag, startPoint x: 414, startPoint y: 742, endPoint x: 360, endPoint y: 741, distance: 54.0
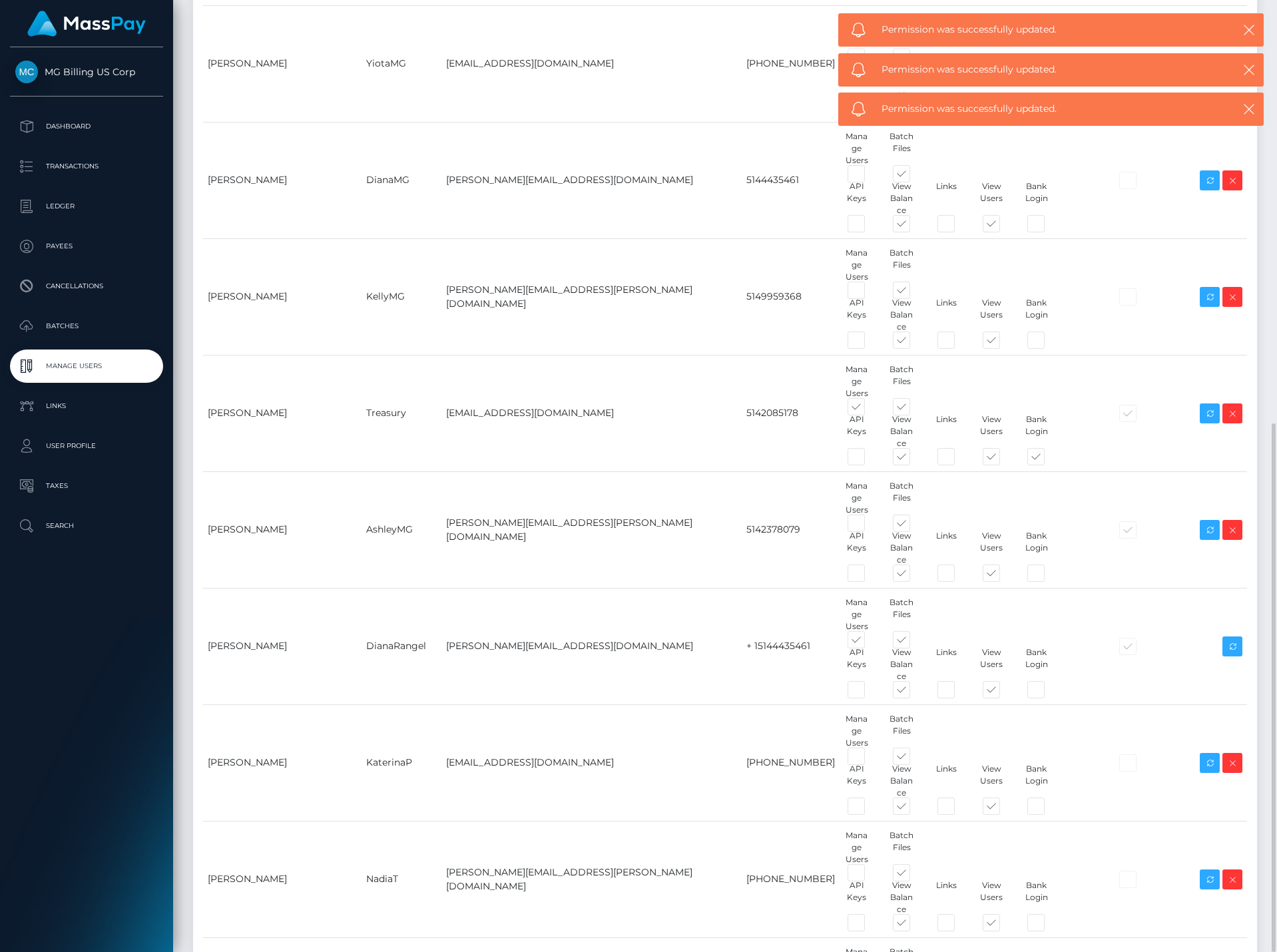
copy td "NataliyaKa"
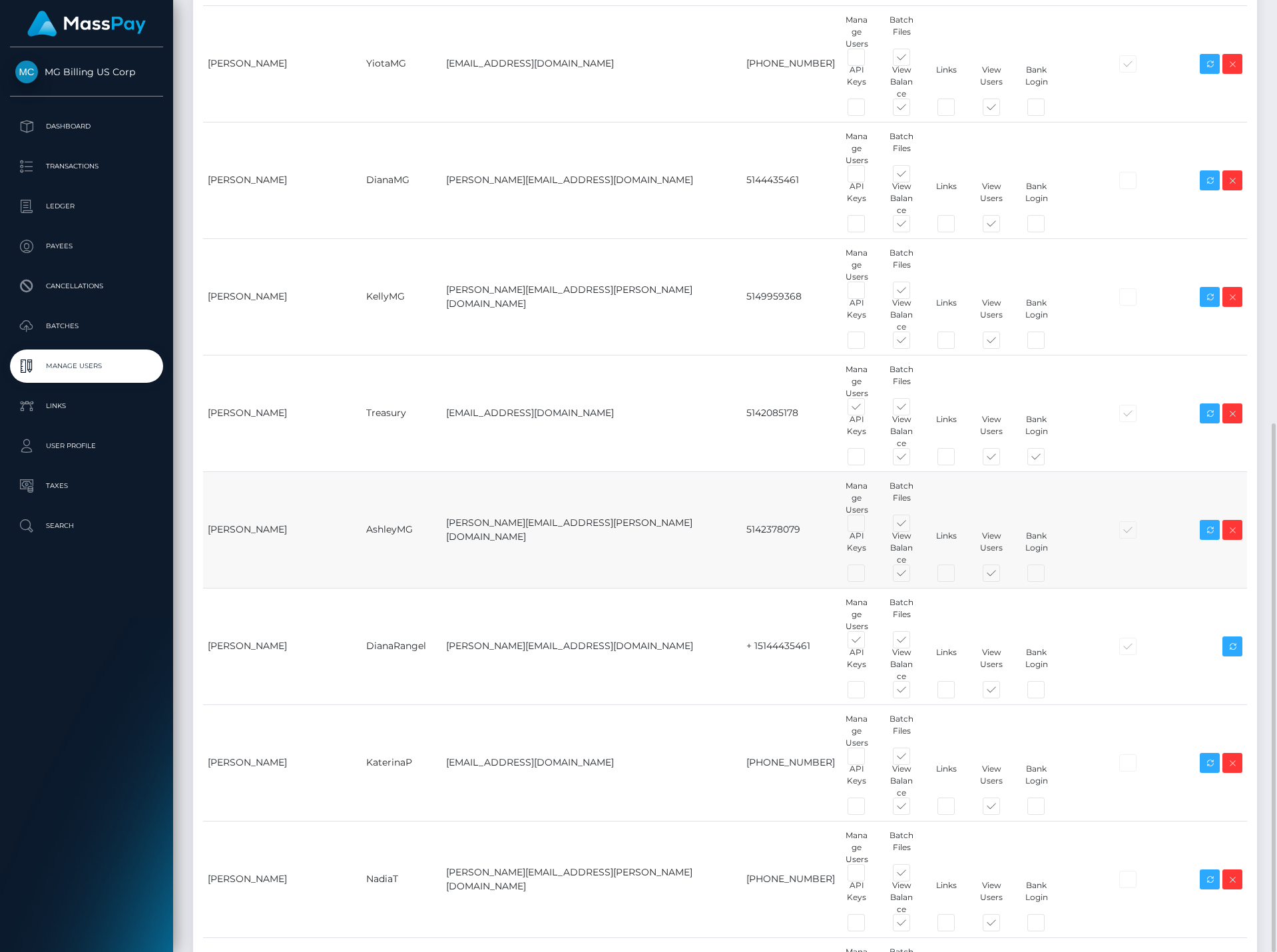
scroll to position [296, 0]
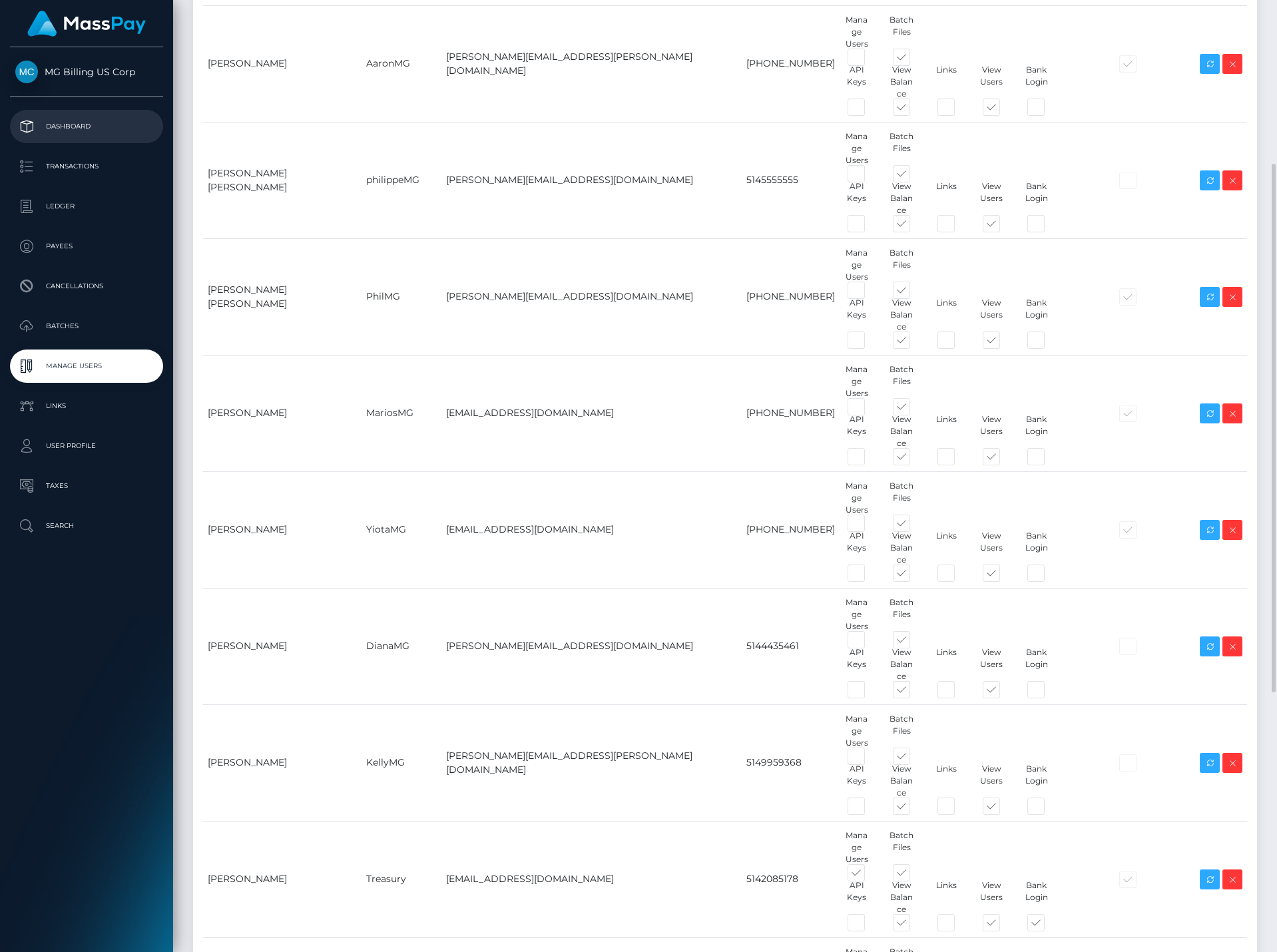
click at [80, 130] on p "Dashboard" at bounding box center [86, 126] width 142 height 20
click at [39, 132] on p "Dashboard" at bounding box center [86, 126] width 142 height 20
click at [67, 124] on p "Dashboard" at bounding box center [86, 126] width 142 height 20
click at [82, 118] on p "Dashboard" at bounding box center [86, 126] width 142 height 20
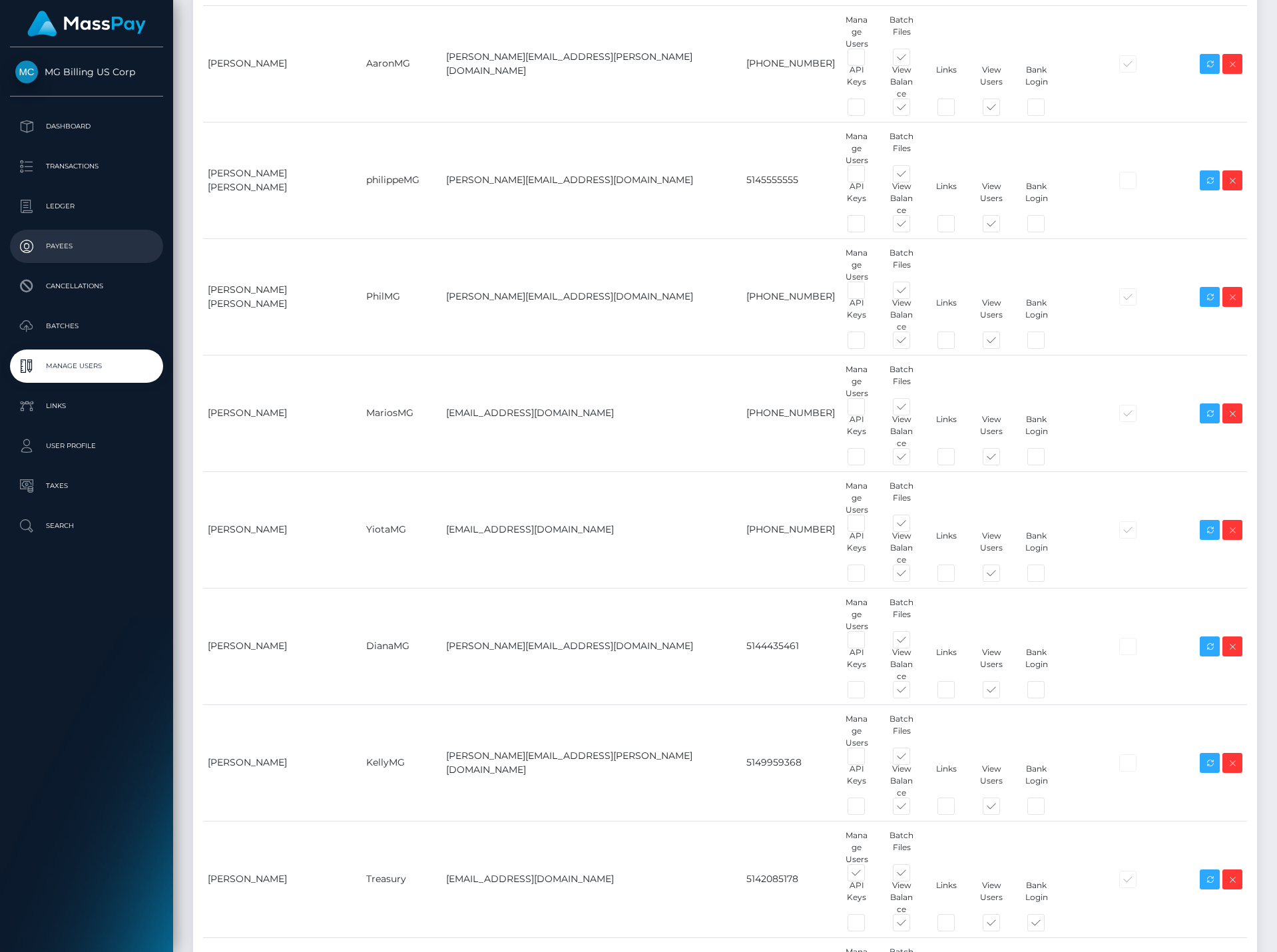
click at [64, 236] on link "Payees" at bounding box center [86, 246] width 153 height 34
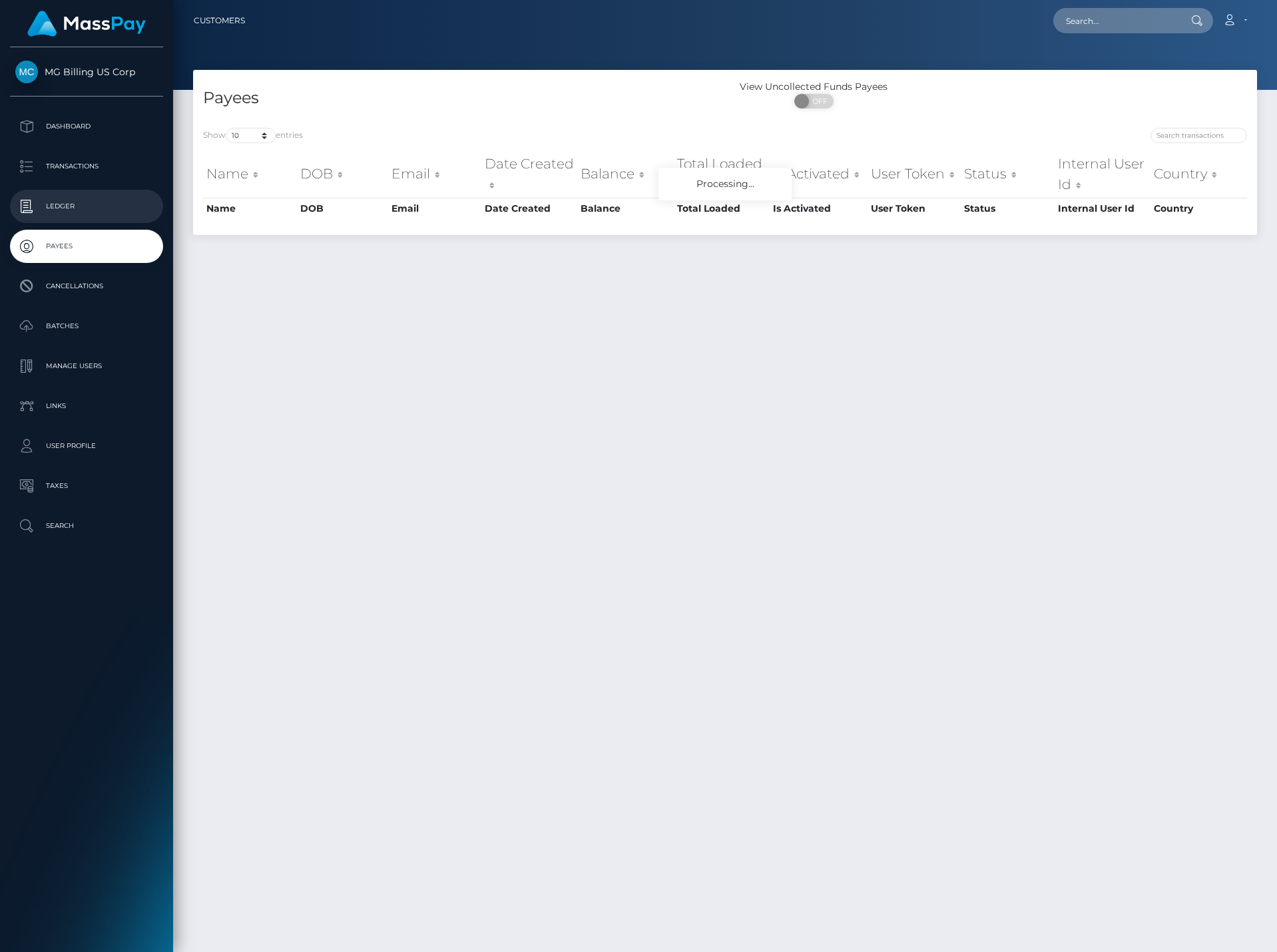
click at [69, 213] on p "Ledger" at bounding box center [86, 206] width 142 height 20
